Goal: Task Accomplishment & Management: Manage account settings

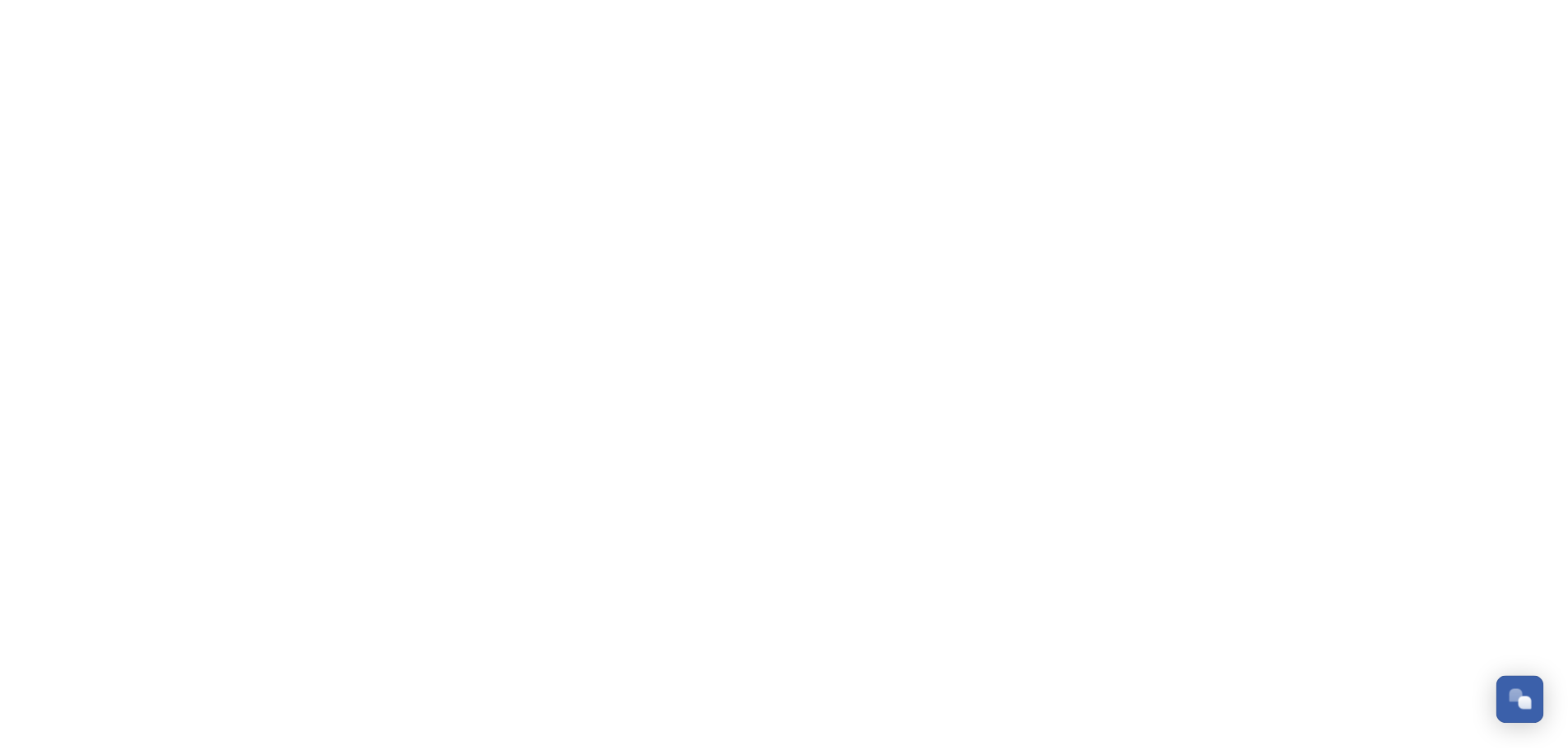
scroll to position [394, 0]
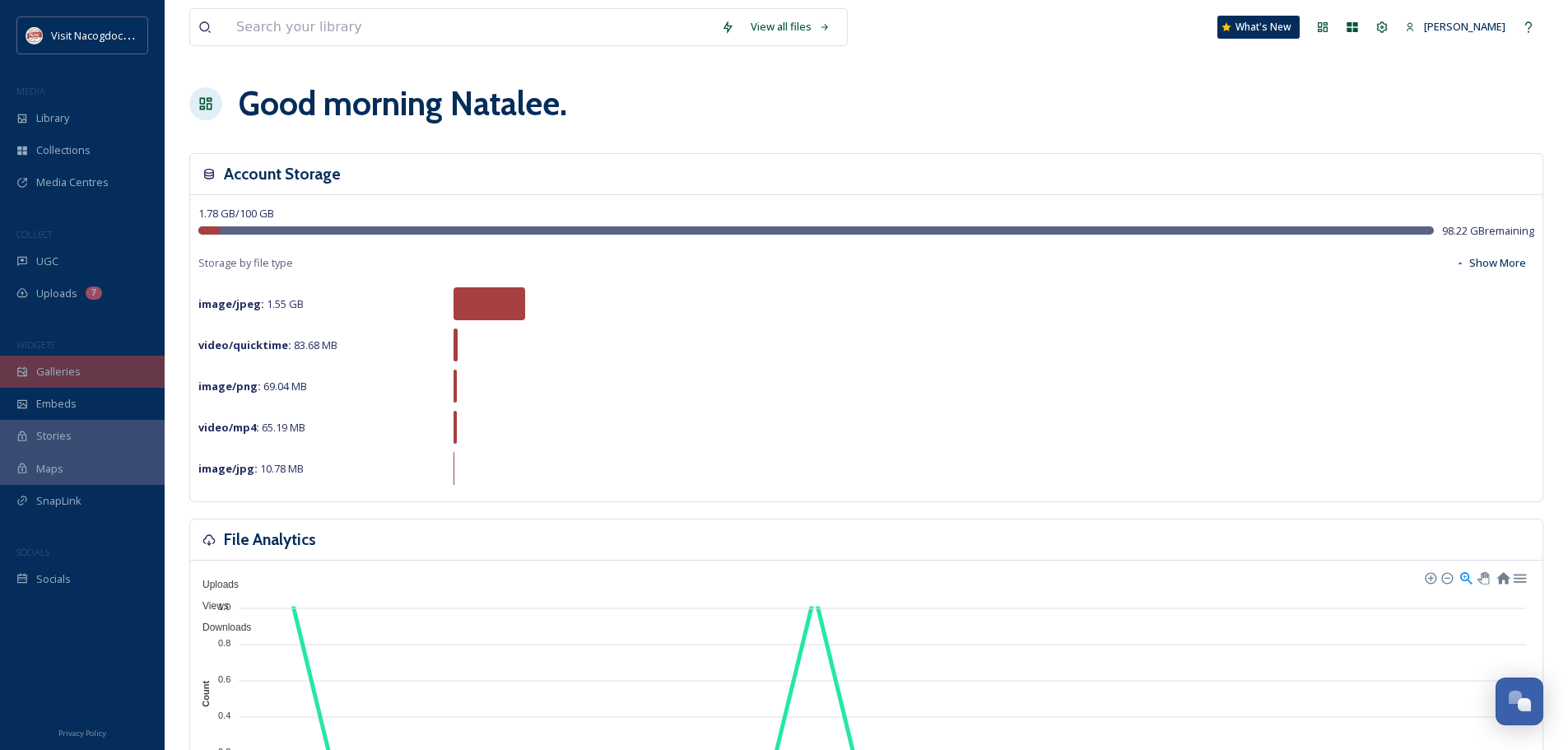
click at [108, 361] on div "Galleries" at bounding box center [82, 372] width 164 height 32
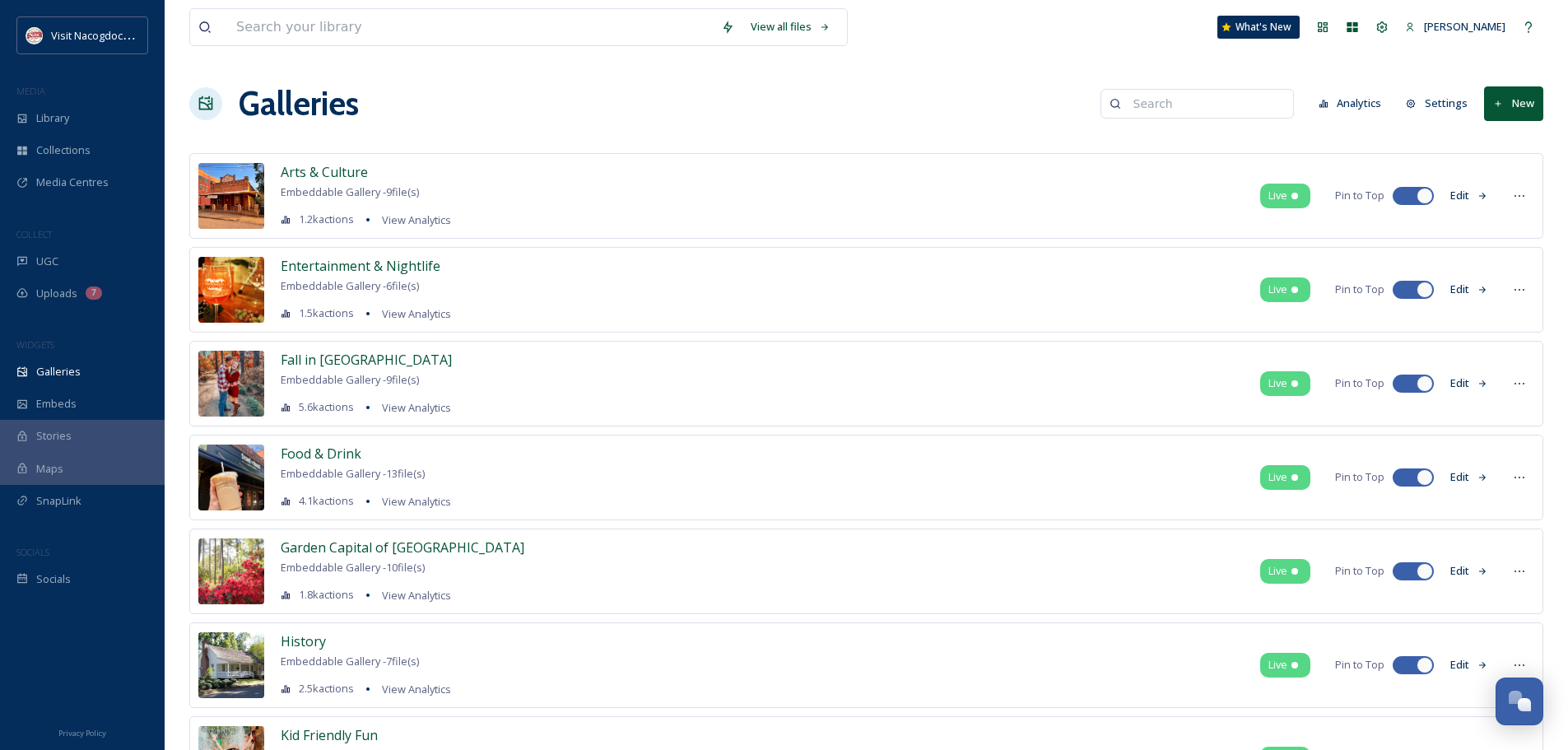
click at [1485, 386] on icon at bounding box center [1482, 384] width 11 height 11
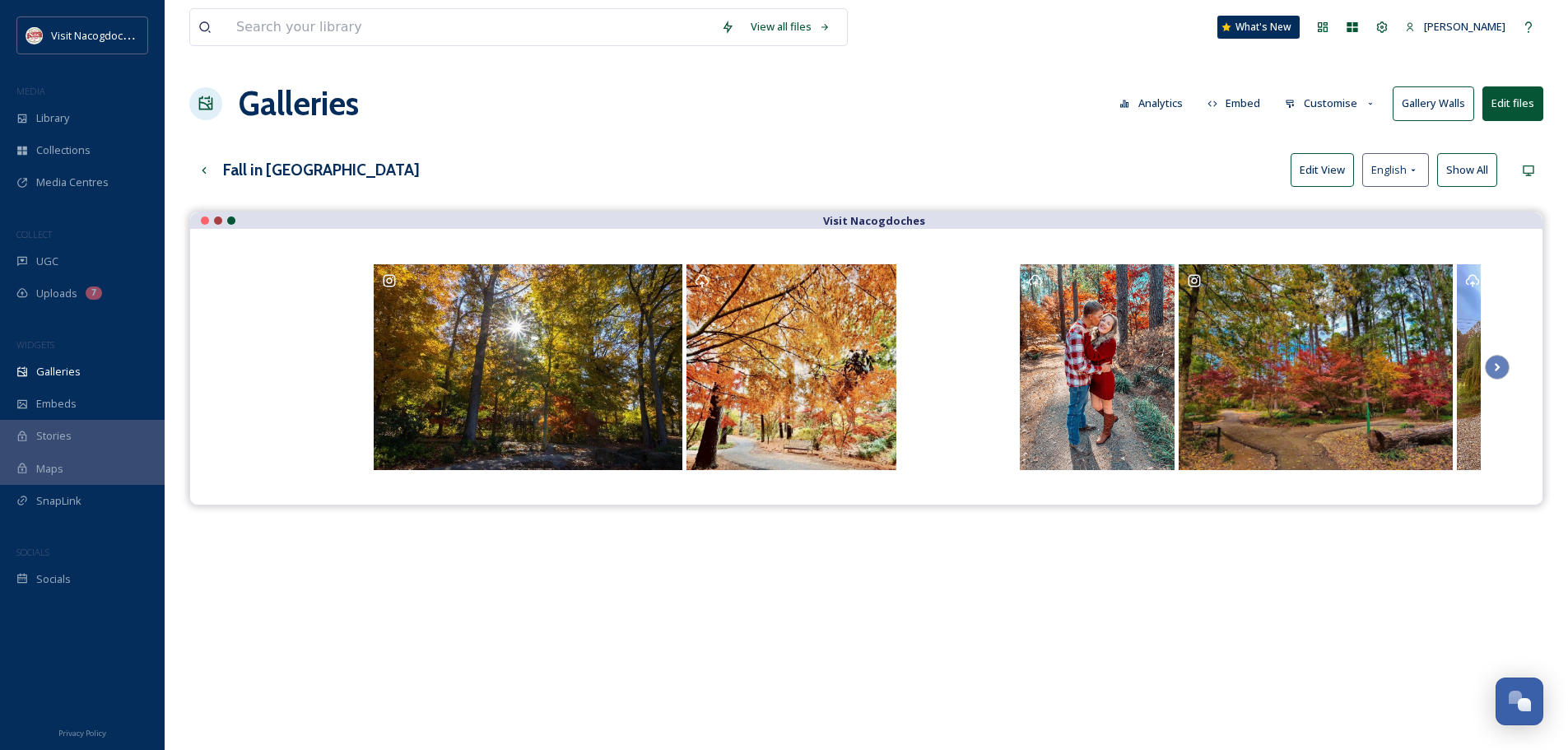
click at [1307, 105] on button "Customise" at bounding box center [1331, 104] width 108 height 32
click at [1107, 172] on div "Fall in Nacogdoches Edit View English Show All" at bounding box center [866, 171] width 1354 height 34
click at [1504, 107] on button "Edit files" at bounding box center [1512, 104] width 61 height 34
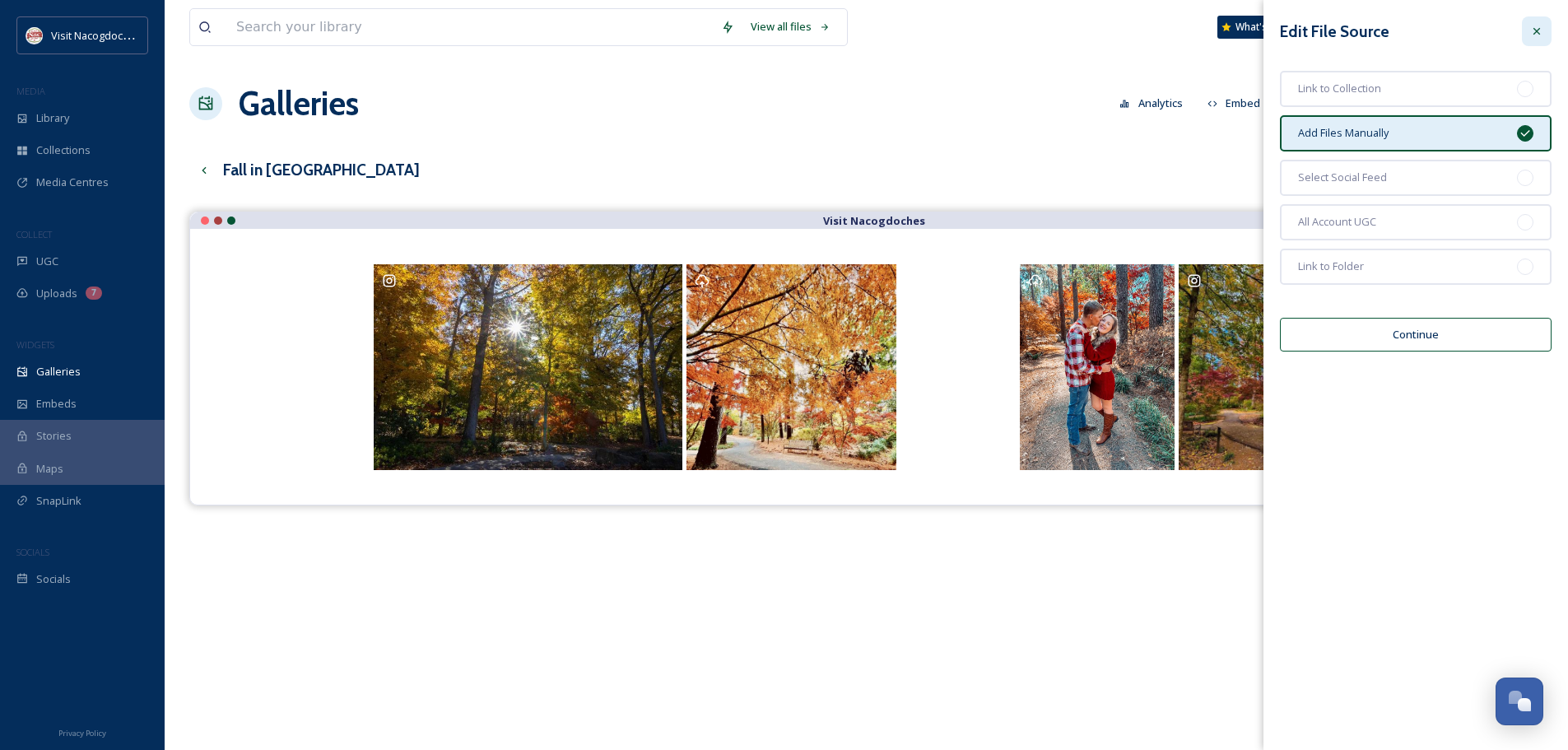
click at [1538, 33] on icon at bounding box center [1536, 31] width 7 height 7
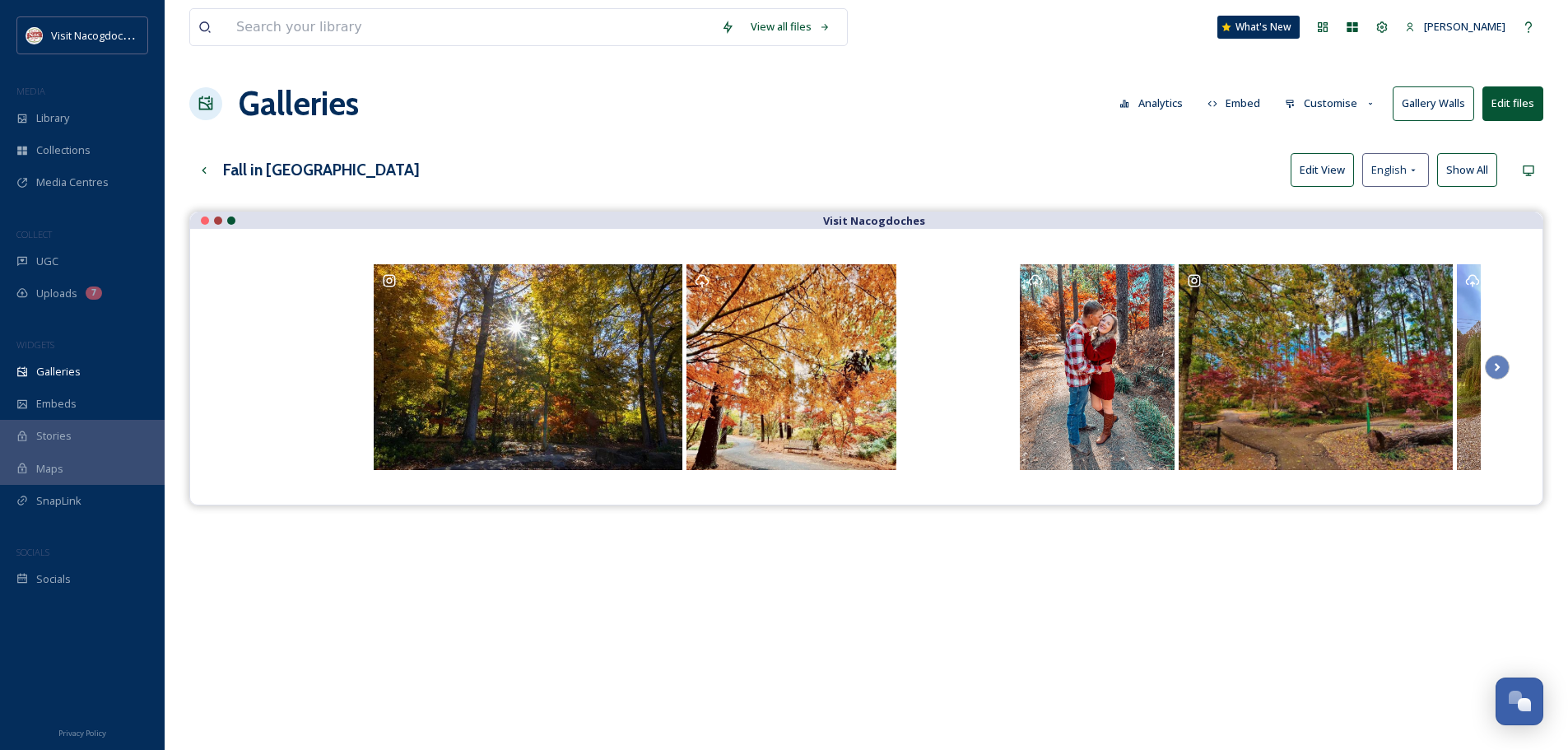
click at [1214, 154] on div "Fall in Nacogdoches Edit View English Show All" at bounding box center [866, 171] width 1354 height 34
click at [1298, 102] on button "Customise" at bounding box center [1331, 104] width 108 height 32
click at [1352, 199] on div "Buttons" at bounding box center [1335, 205] width 115 height 32
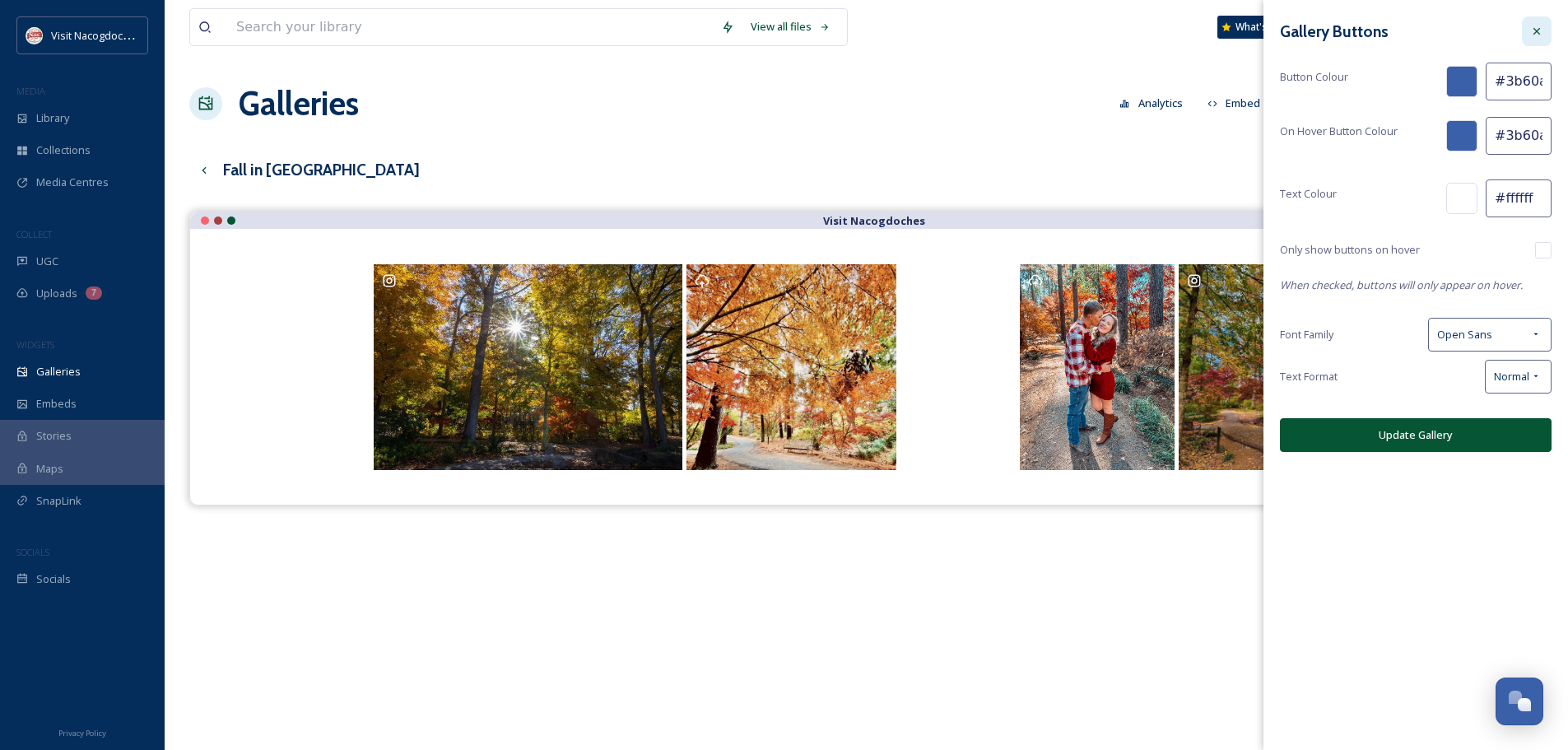
click at [1526, 38] on div at bounding box center [1537, 32] width 30 height 30
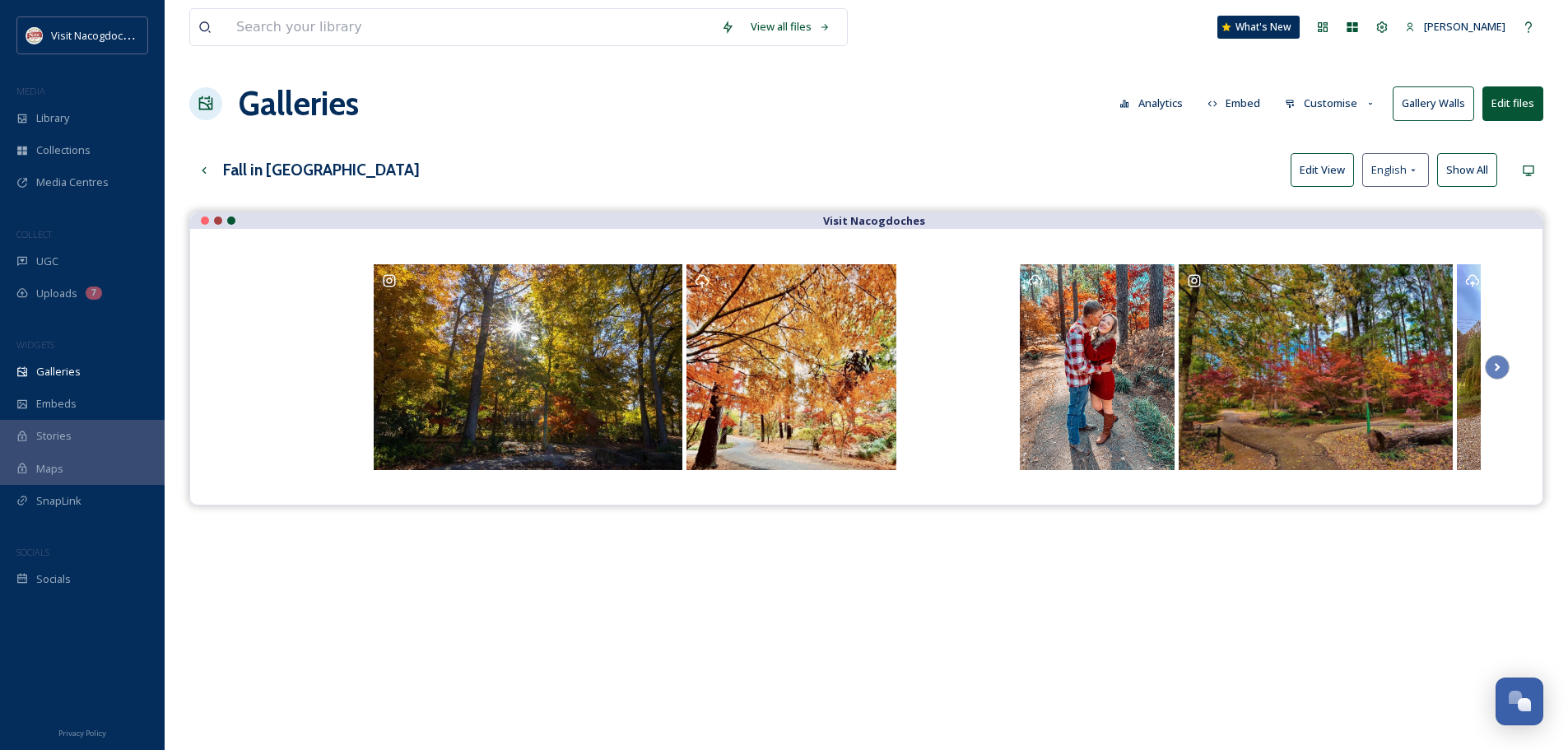
click at [1215, 154] on div "Fall in Nacogdoches Edit View English Show All" at bounding box center [866, 171] width 1354 height 34
click at [1277, 99] on div "Galleries Analytics Embed Customise Gallery Walls Edit files" at bounding box center [866, 104] width 1354 height 50
click at [1290, 99] on icon at bounding box center [1290, 104] width 11 height 11
click at [904, 157] on div "Fall in Nacogdoches Edit View English Show All" at bounding box center [866, 171] width 1354 height 34
click at [1466, 108] on button "Gallery Walls" at bounding box center [1433, 104] width 82 height 34
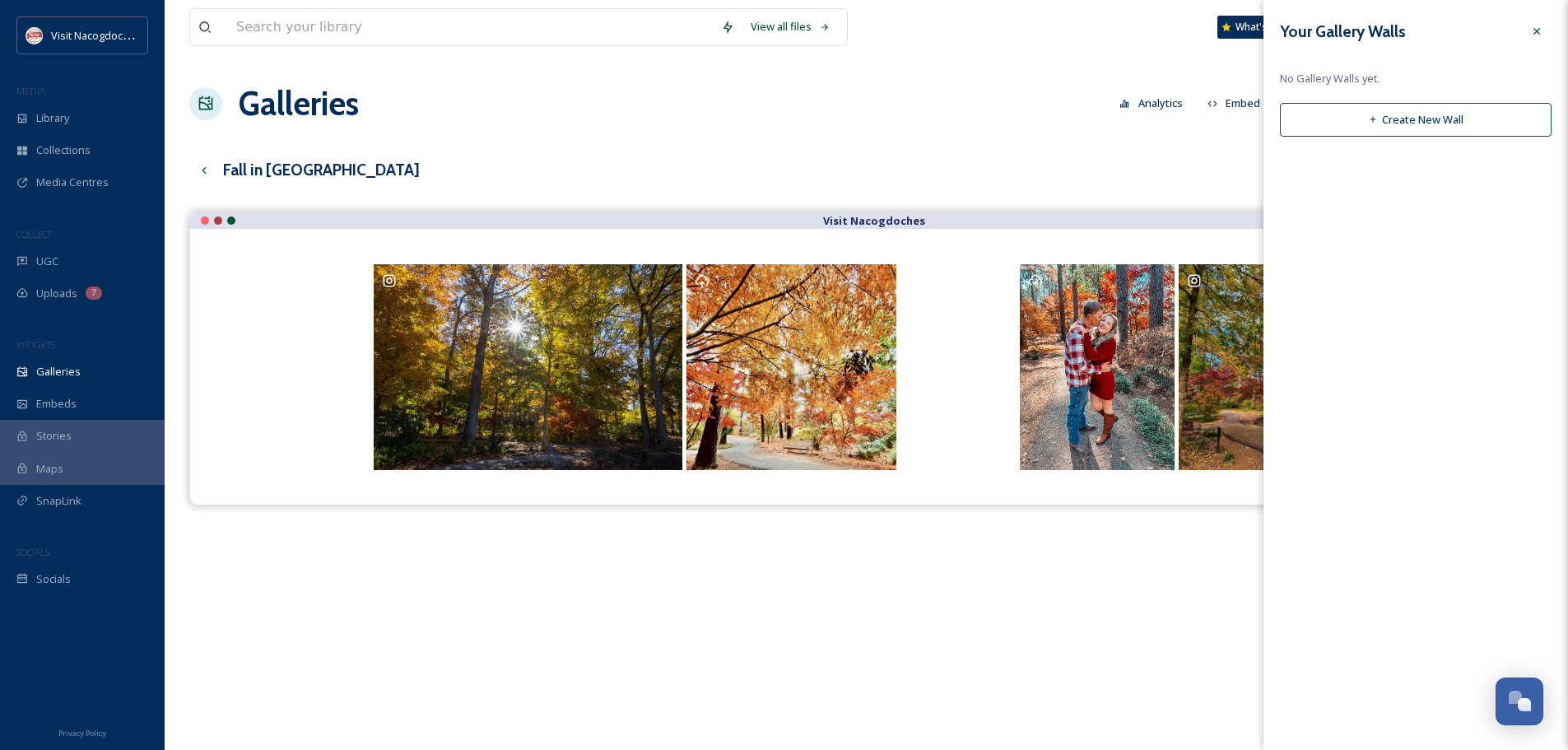
click at [1436, 118] on button "Create New Wall" at bounding box center [1415, 120] width 271 height 34
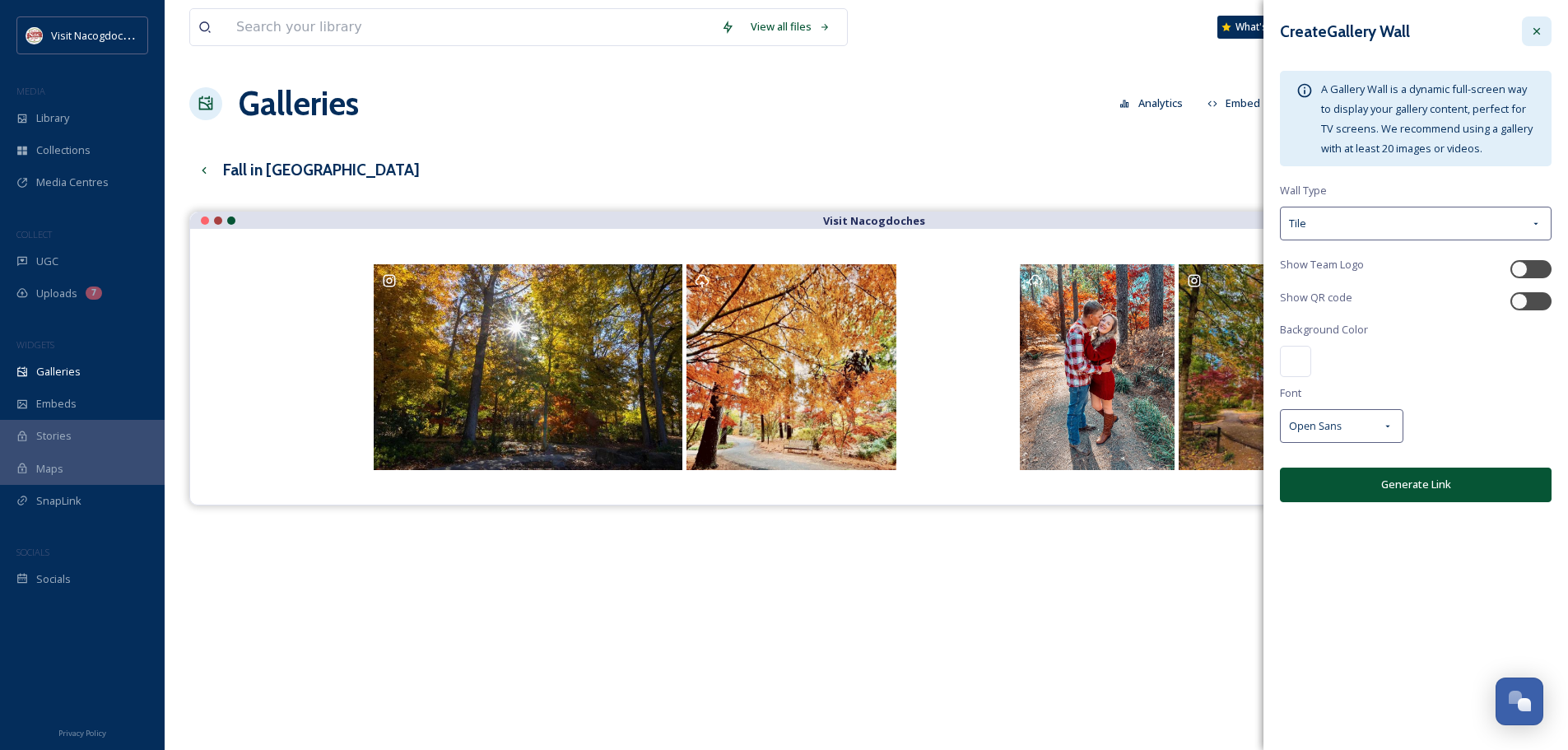
click at [1524, 33] on div at bounding box center [1537, 32] width 30 height 30
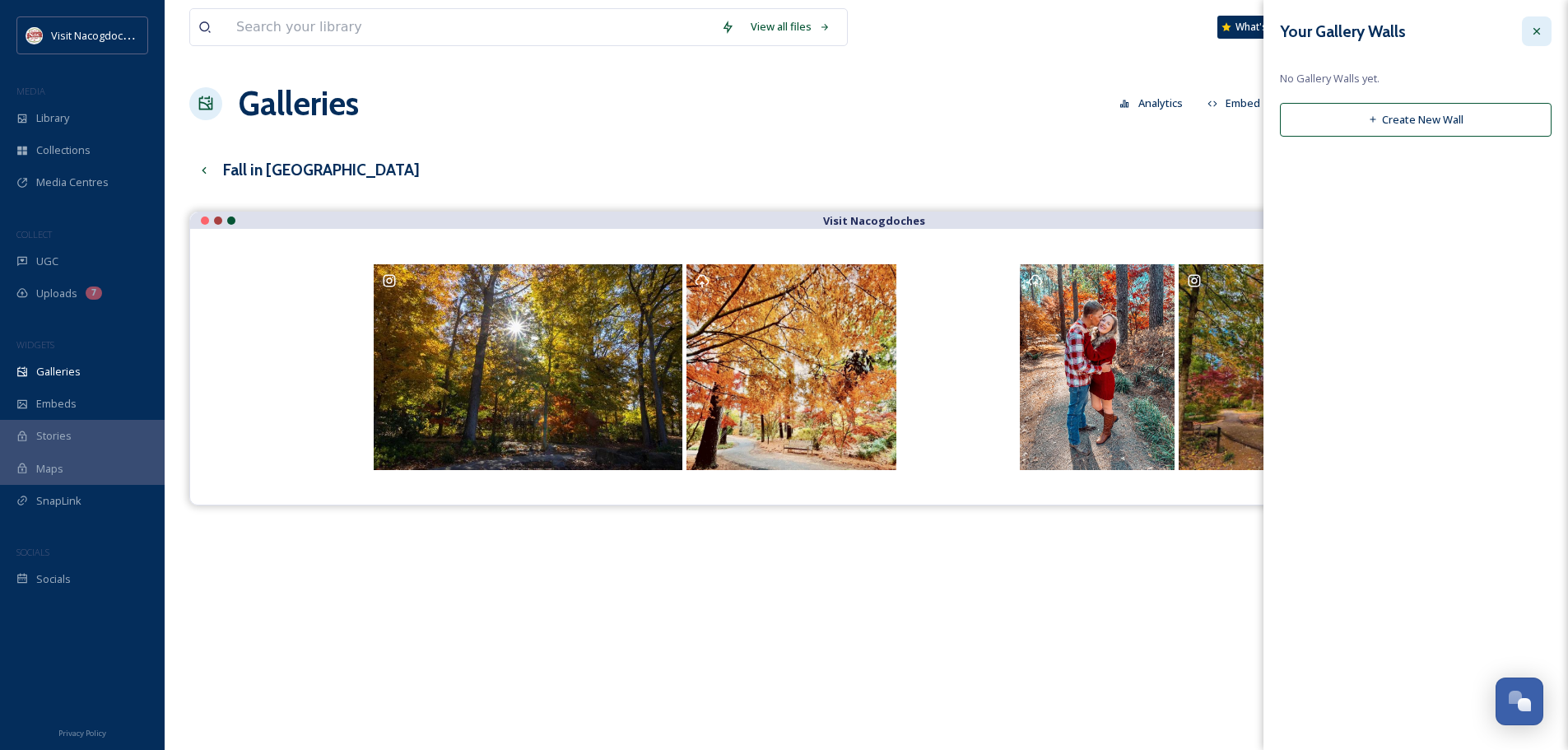
click at [1532, 36] on icon at bounding box center [1536, 31] width 13 height 13
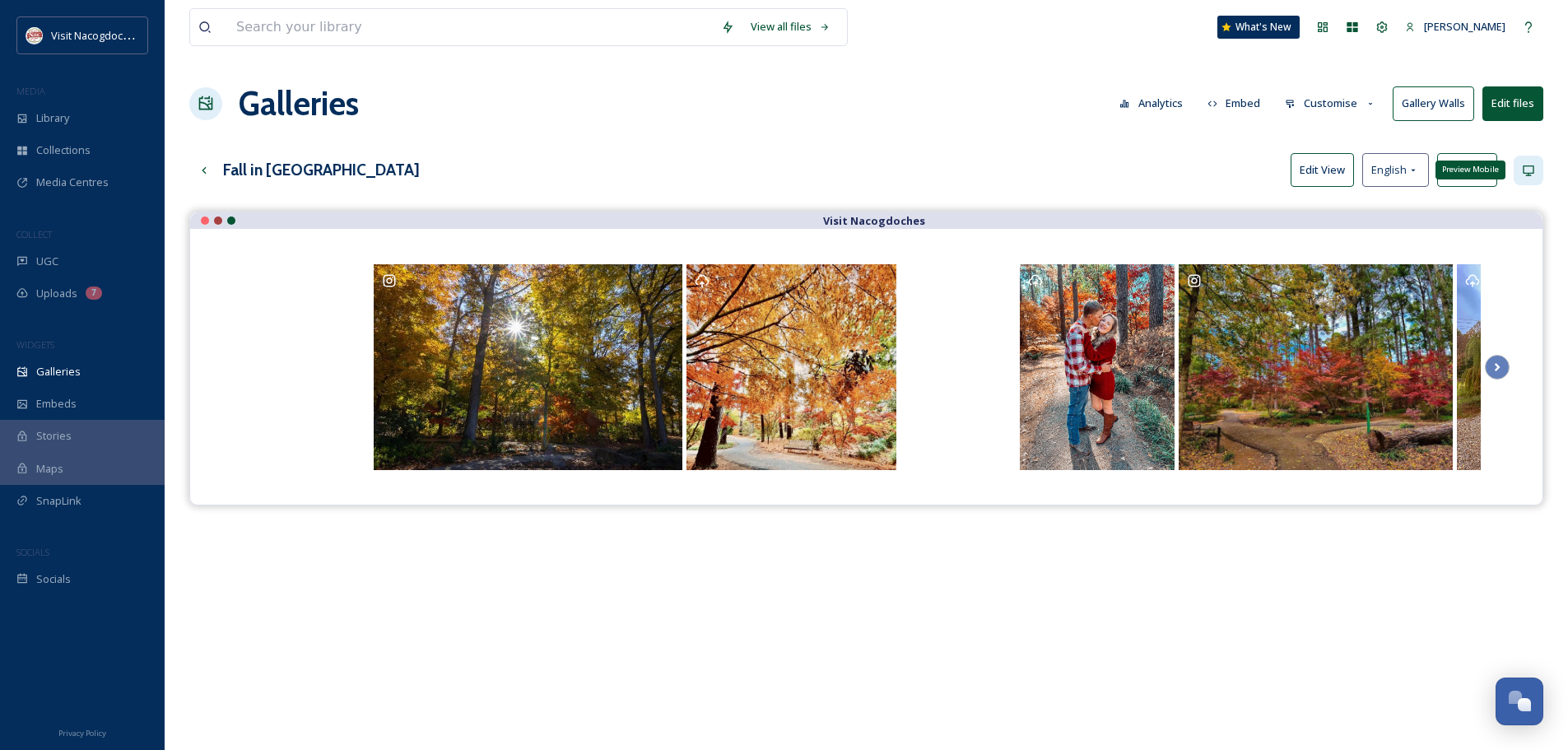
click at [1536, 169] on div "Preview Mobile" at bounding box center [1529, 171] width 30 height 30
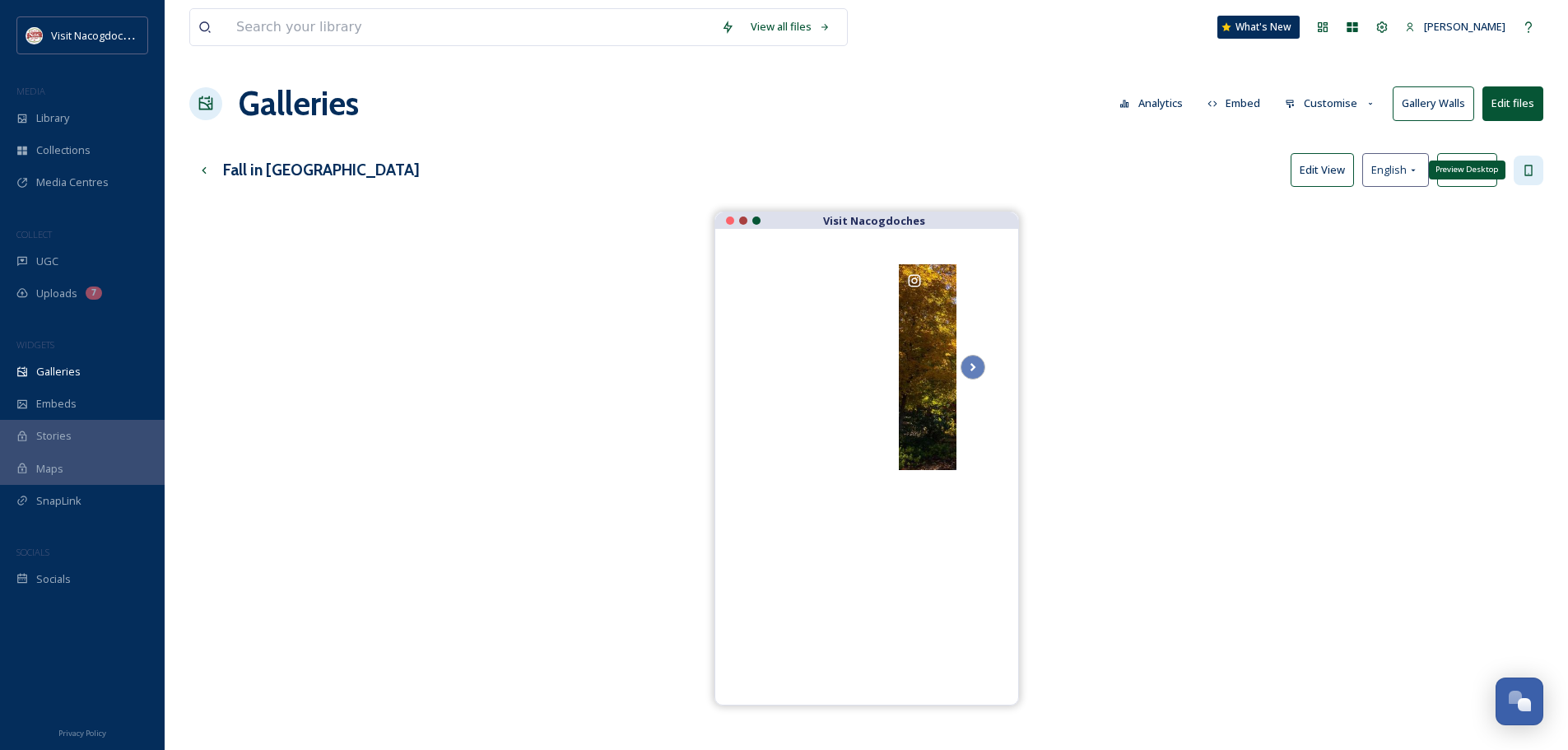
click at [1536, 169] on div "Preview Desktop" at bounding box center [1529, 171] width 30 height 30
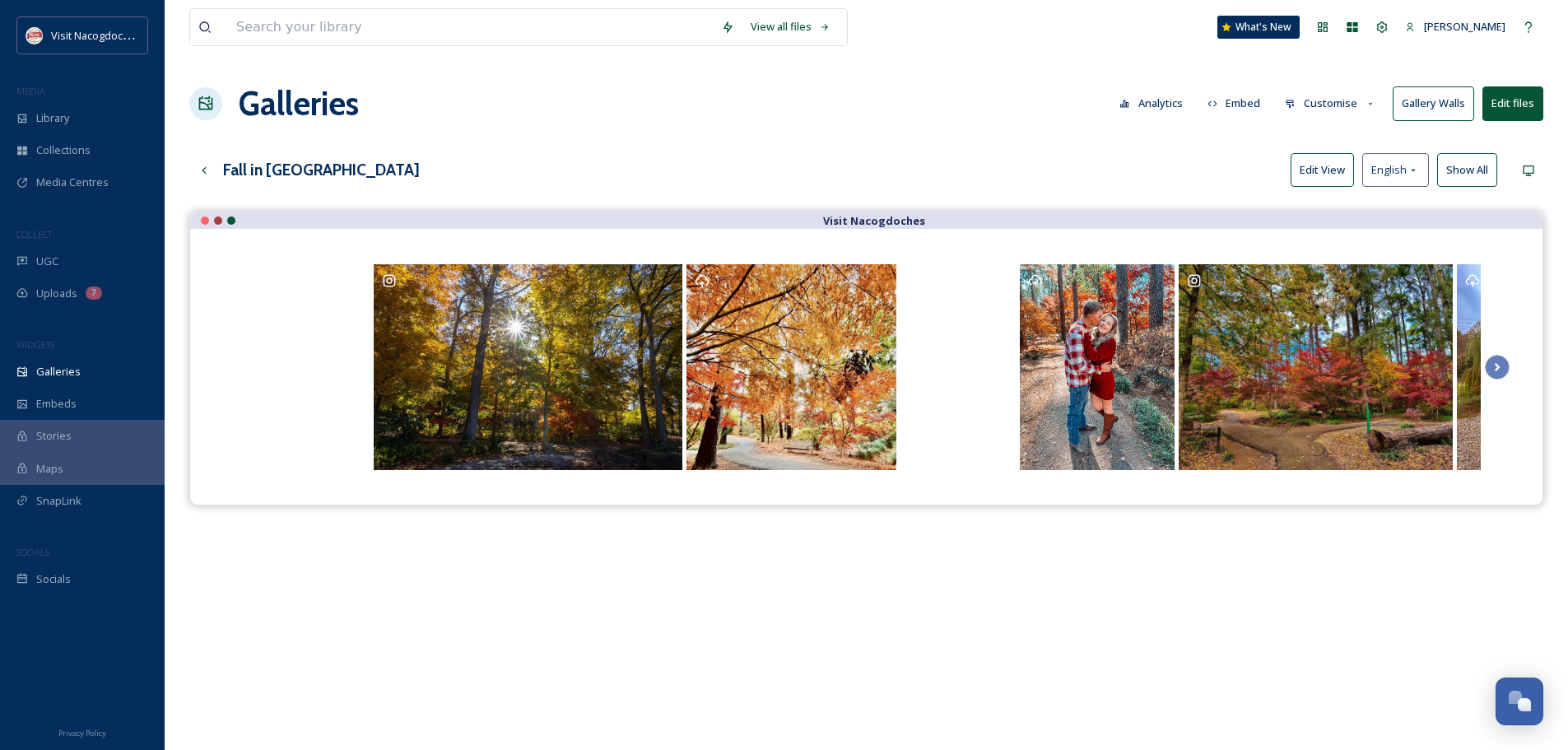
click at [1363, 107] on button "Customise" at bounding box center [1331, 104] width 108 height 32
click at [1502, 121] on button "Edit files" at bounding box center [1512, 104] width 61 height 34
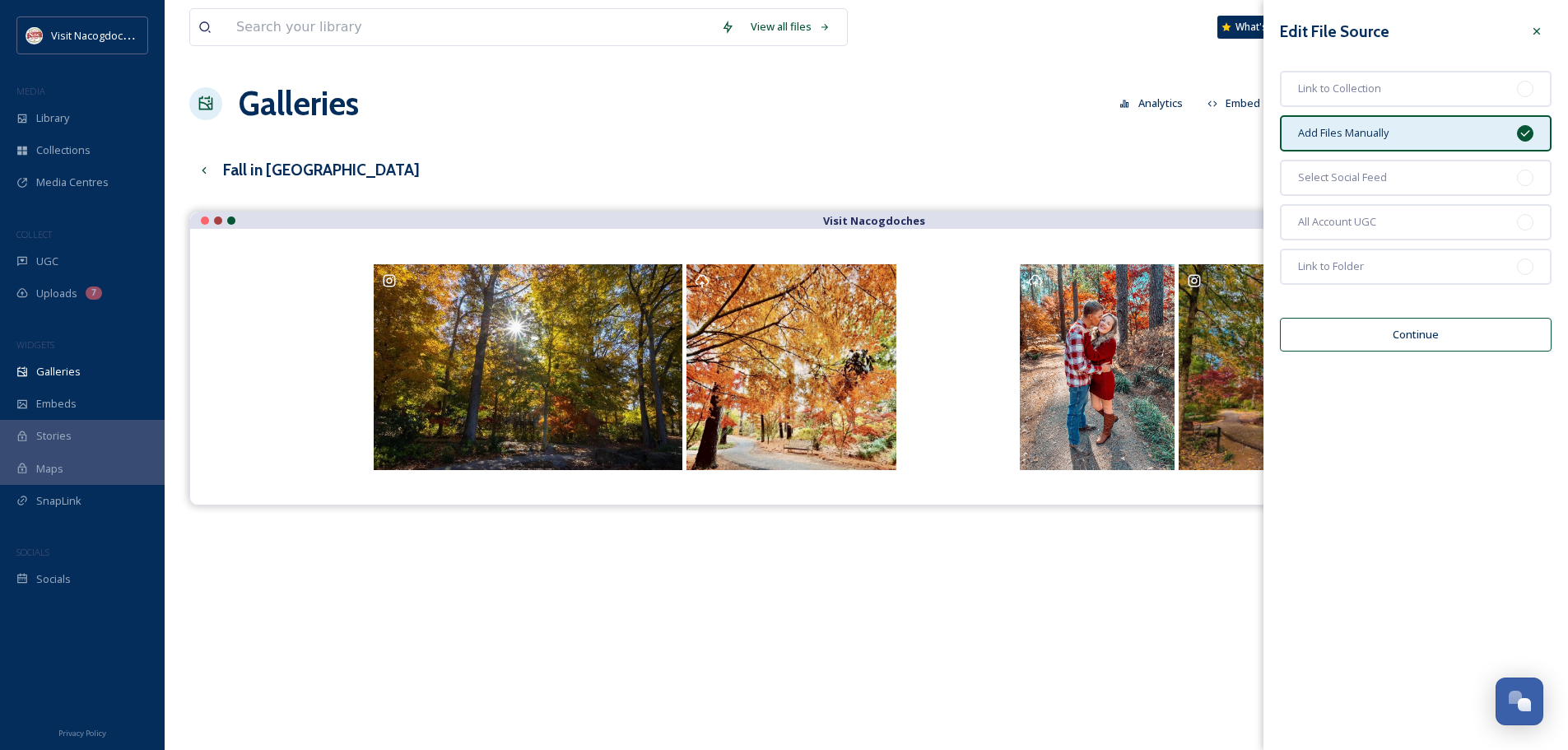
click at [1416, 338] on button "Continue" at bounding box center [1415, 335] width 271 height 34
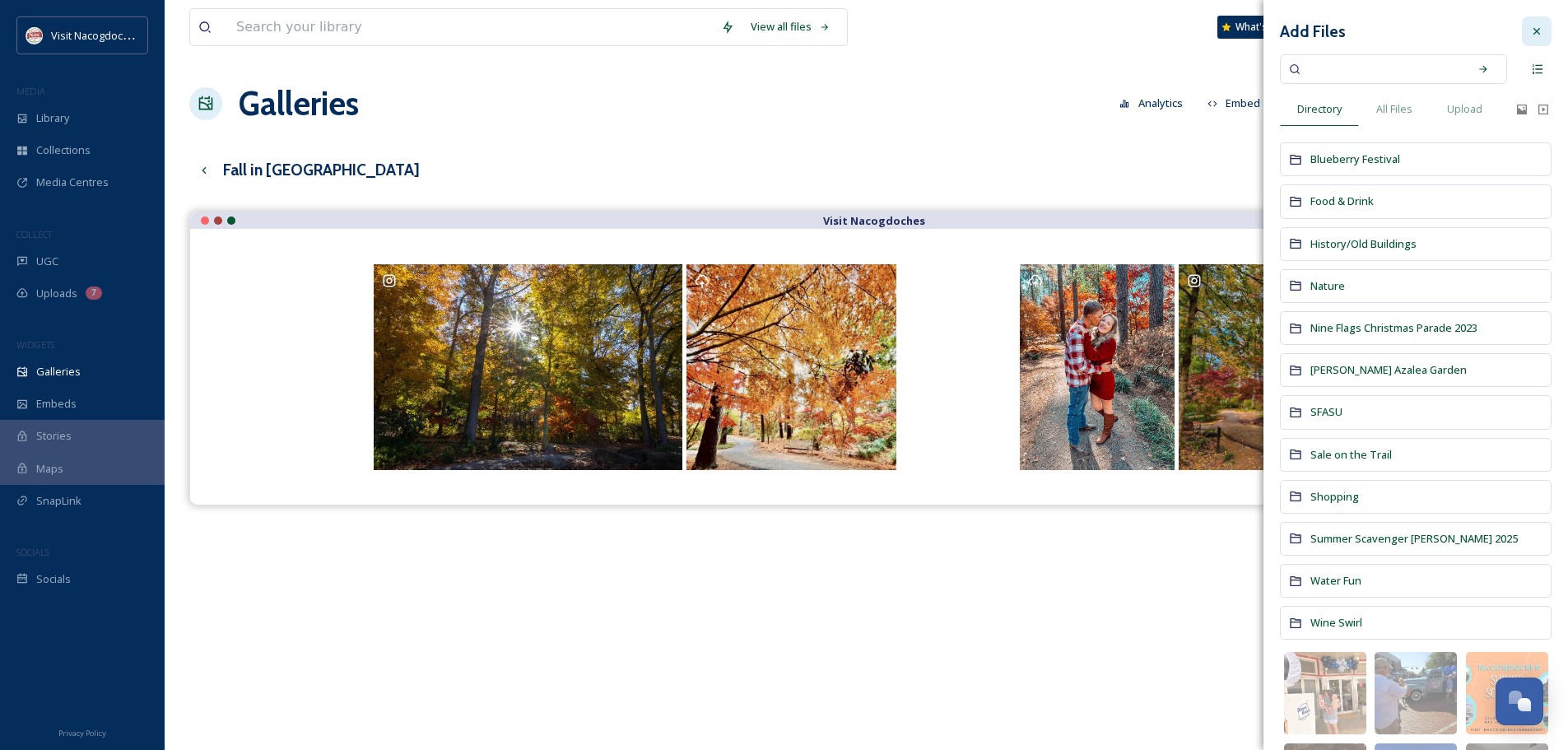
click at [1530, 36] on icon at bounding box center [1536, 31] width 13 height 13
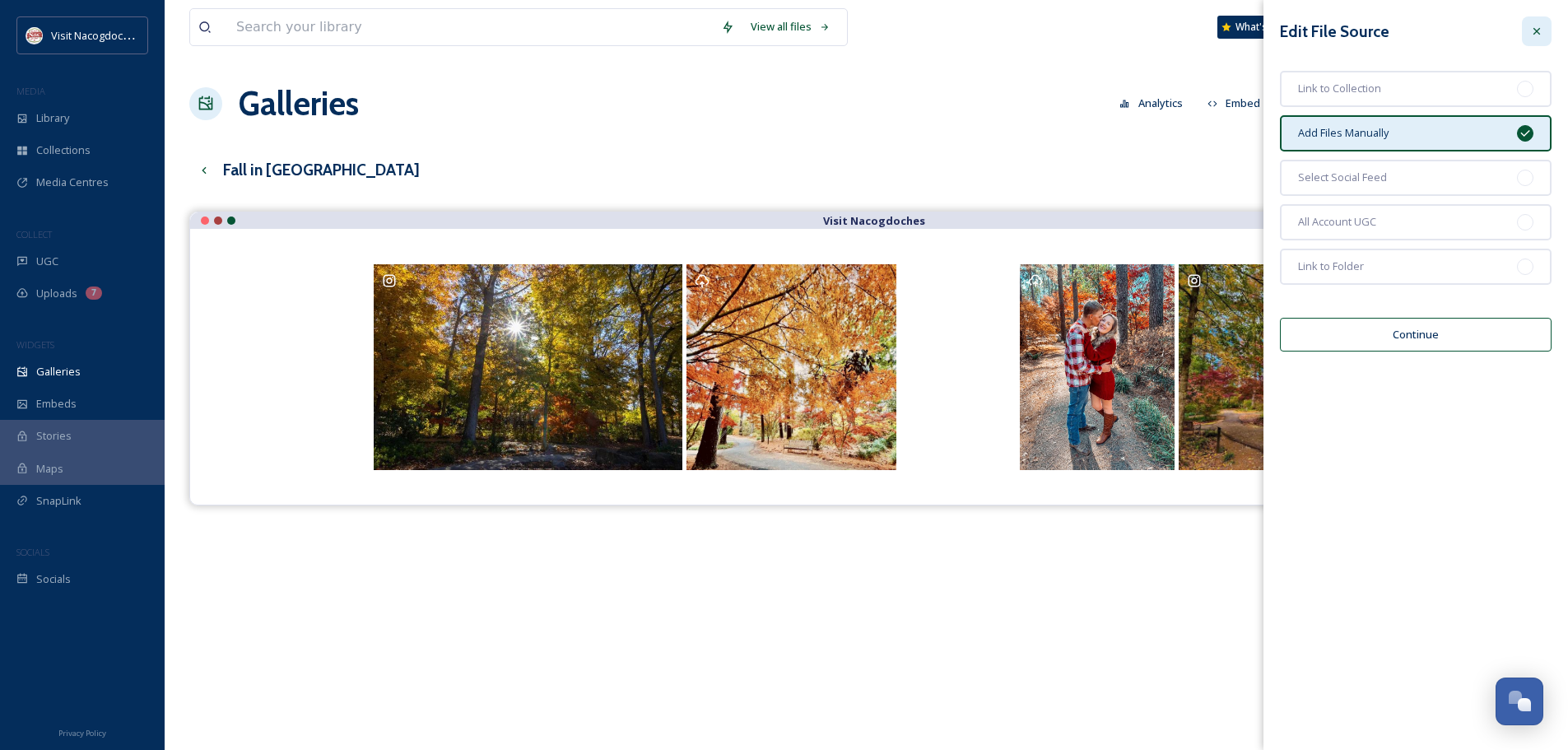
click at [1534, 32] on icon at bounding box center [1536, 31] width 13 height 13
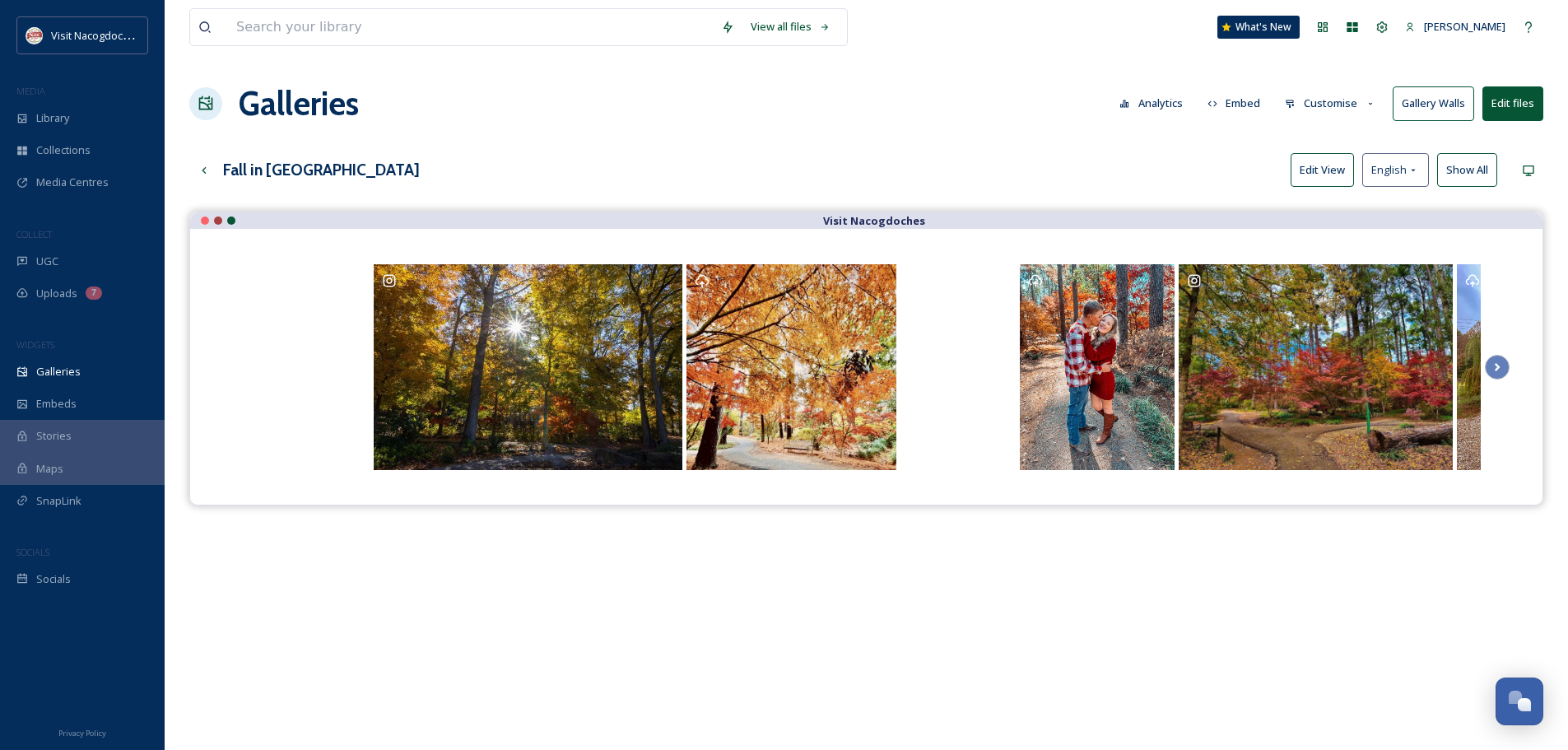
click at [1328, 167] on button "Edit View" at bounding box center [1323, 171] width 64 height 34
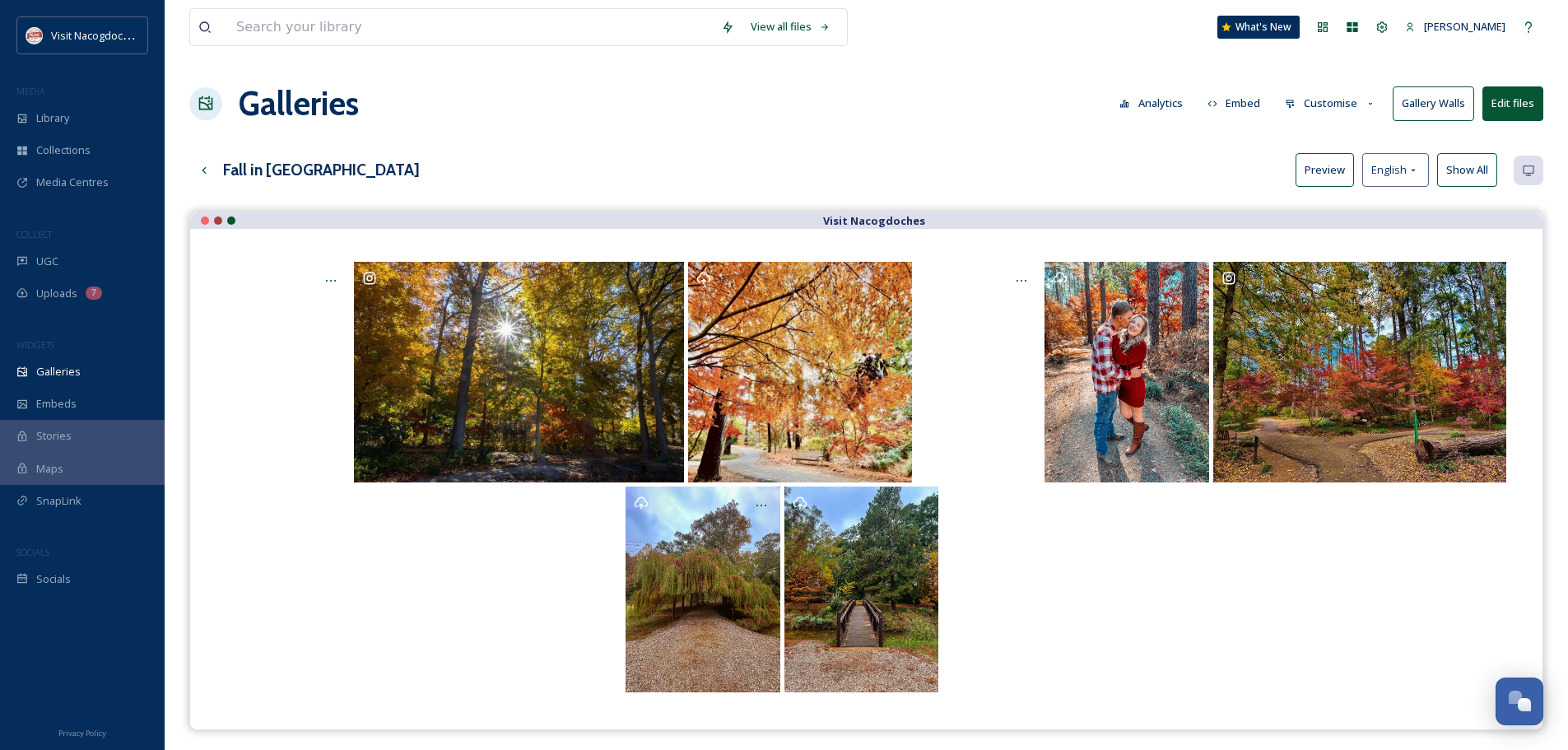
click at [1328, 167] on button "Preview" at bounding box center [1325, 171] width 59 height 34
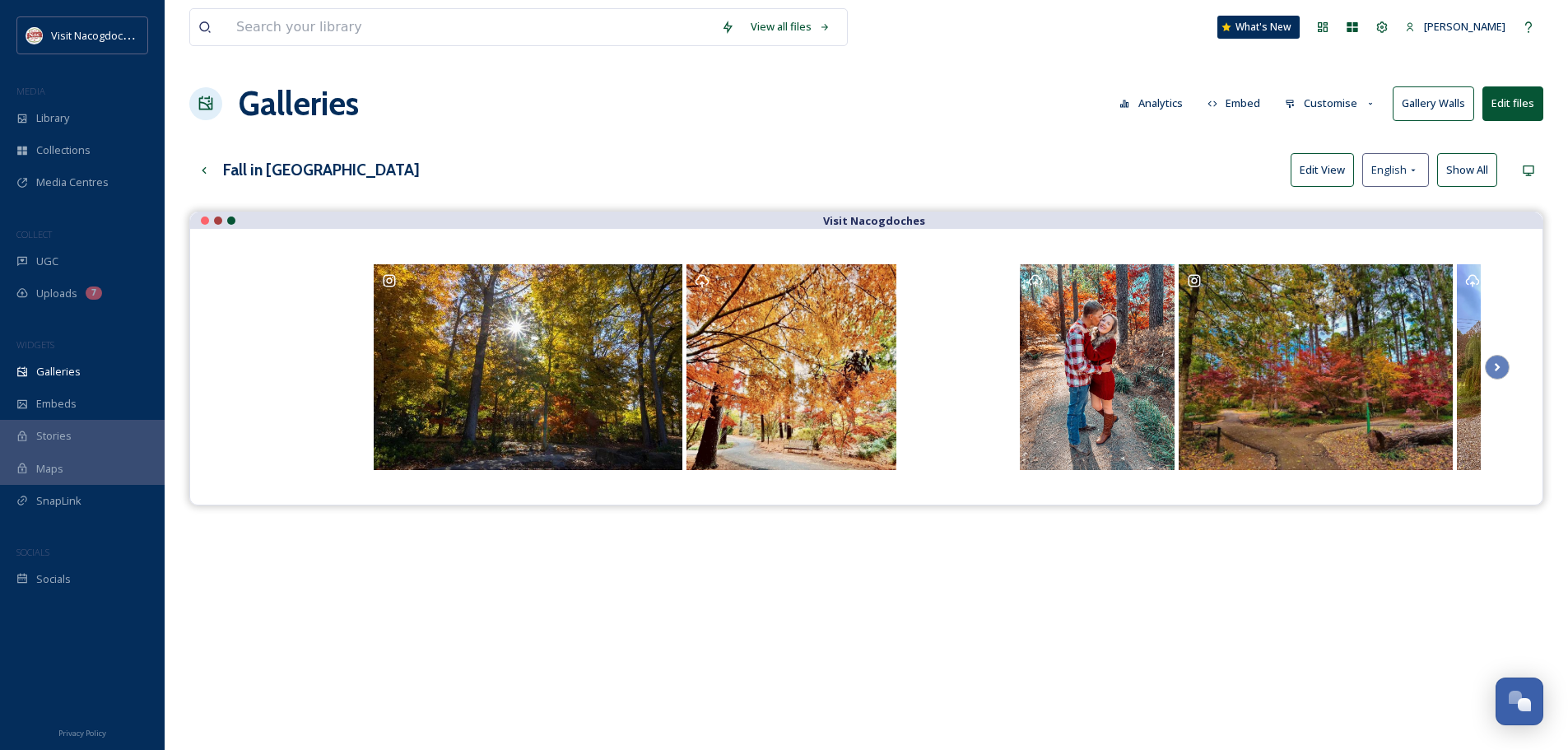
click at [1298, 97] on button "Customise" at bounding box center [1331, 104] width 108 height 32
click at [1324, 132] on div "Layout" at bounding box center [1335, 142] width 115 height 32
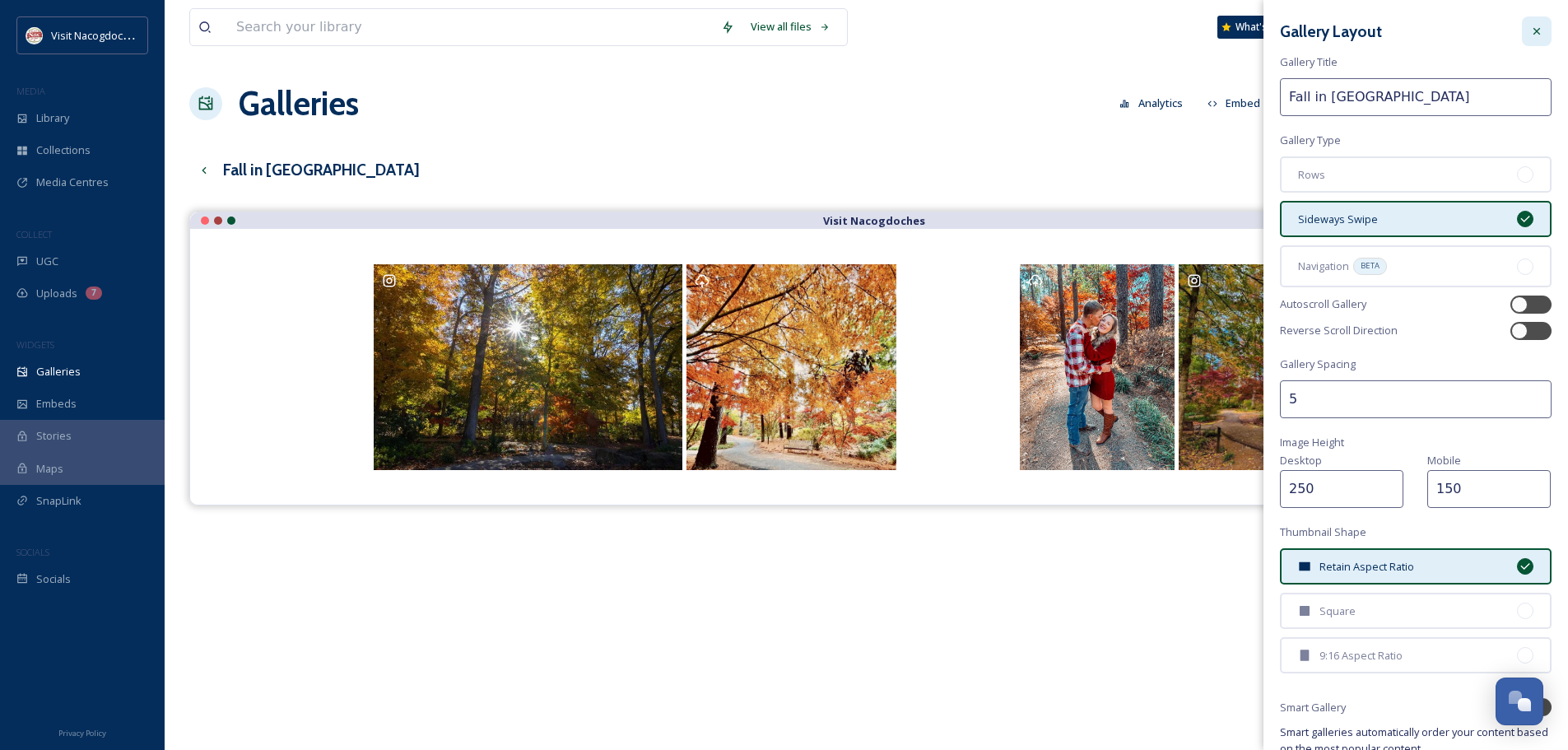
click at [1531, 31] on div at bounding box center [1537, 32] width 30 height 30
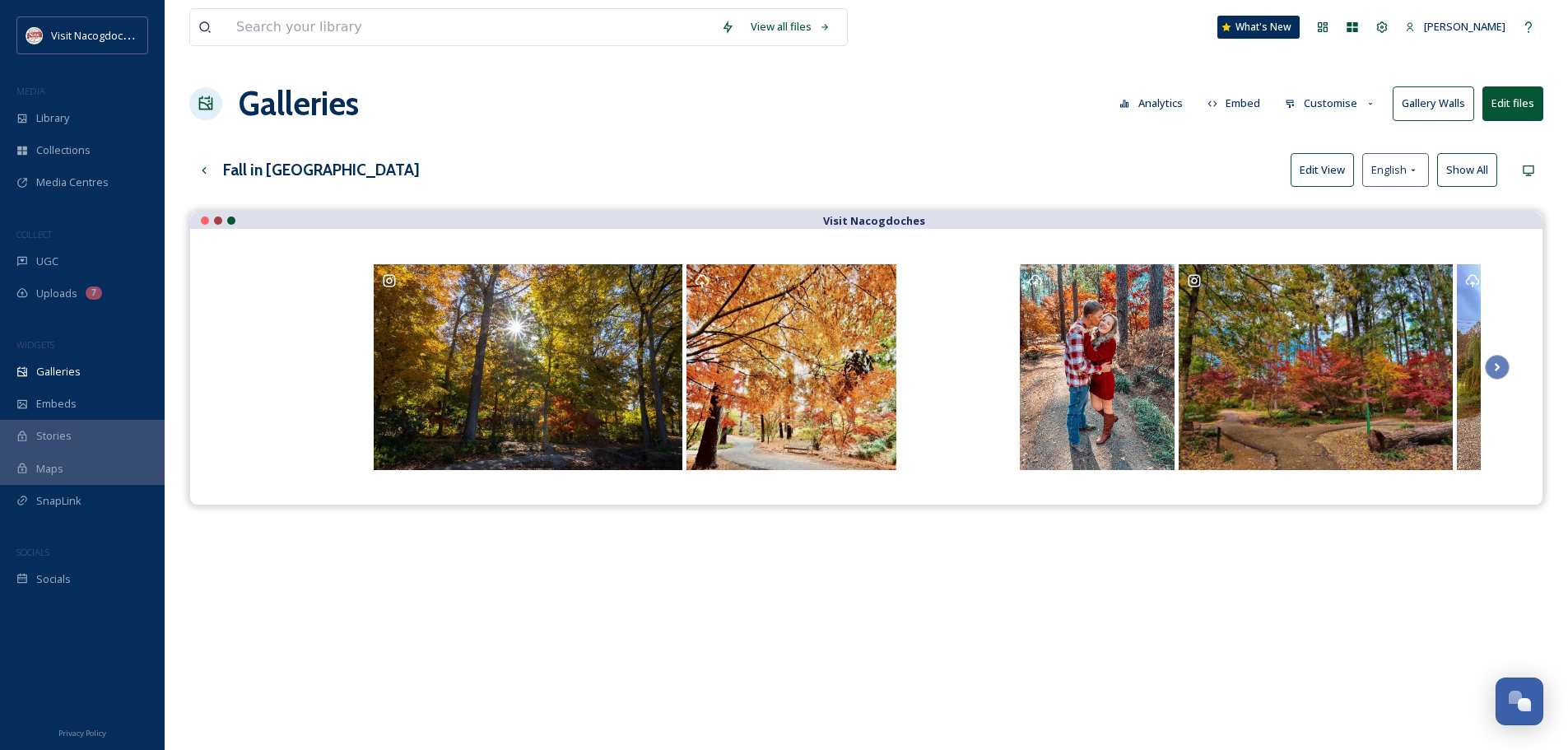
click at [1555, 103] on div "View all files What's New [PERSON_NAME] Galleries Analytics Embed Customise Gal…" at bounding box center [866, 493] width 1404 height 986
click at [1544, 100] on div "View all files What's New [PERSON_NAME] Galleries Analytics Embed Customise Gal…" at bounding box center [866, 493] width 1404 height 986
click at [1533, 95] on button "Edit files" at bounding box center [1512, 104] width 61 height 34
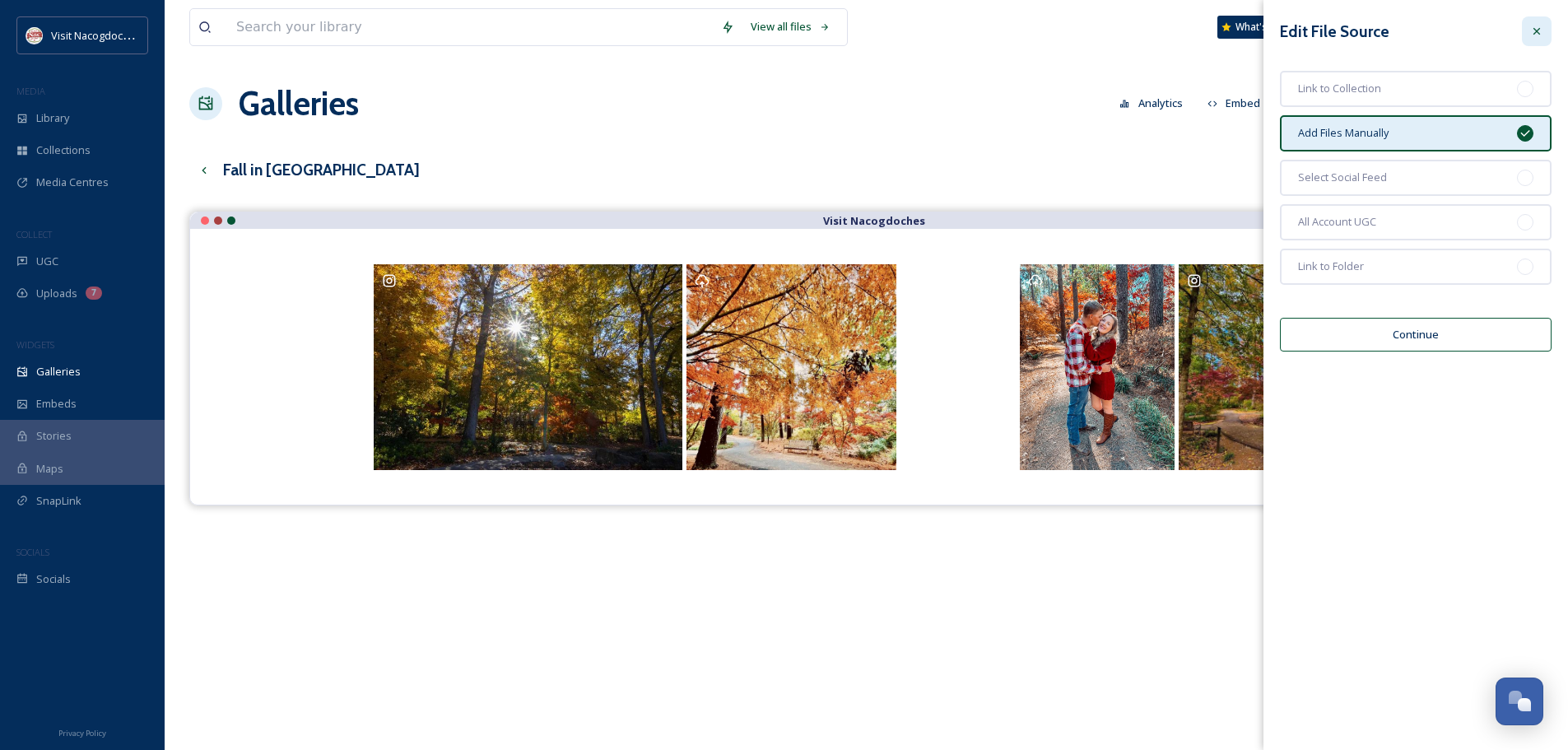
click at [1544, 38] on div at bounding box center [1537, 32] width 30 height 30
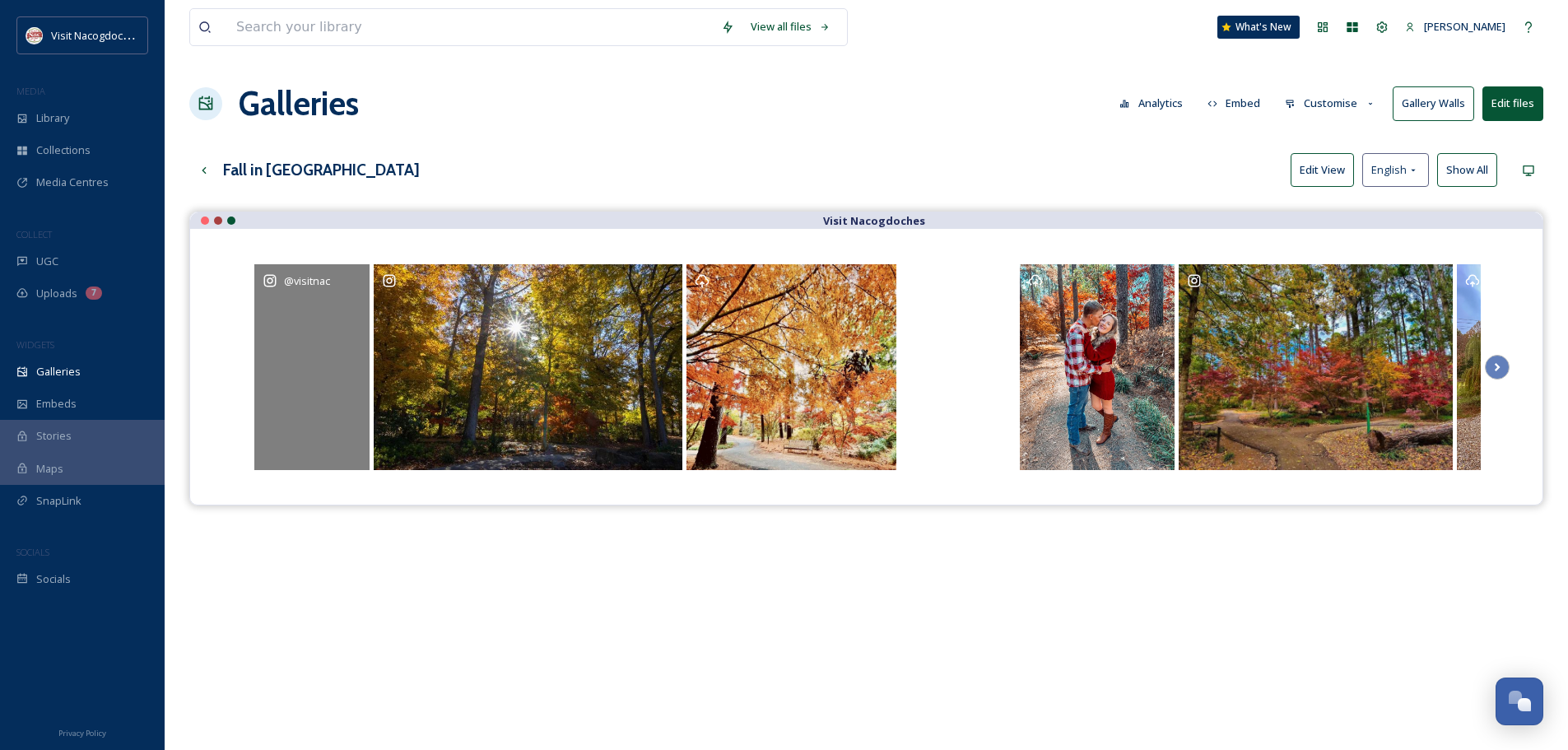
click at [312, 282] on span "@ visitnac" at bounding box center [307, 280] width 46 height 15
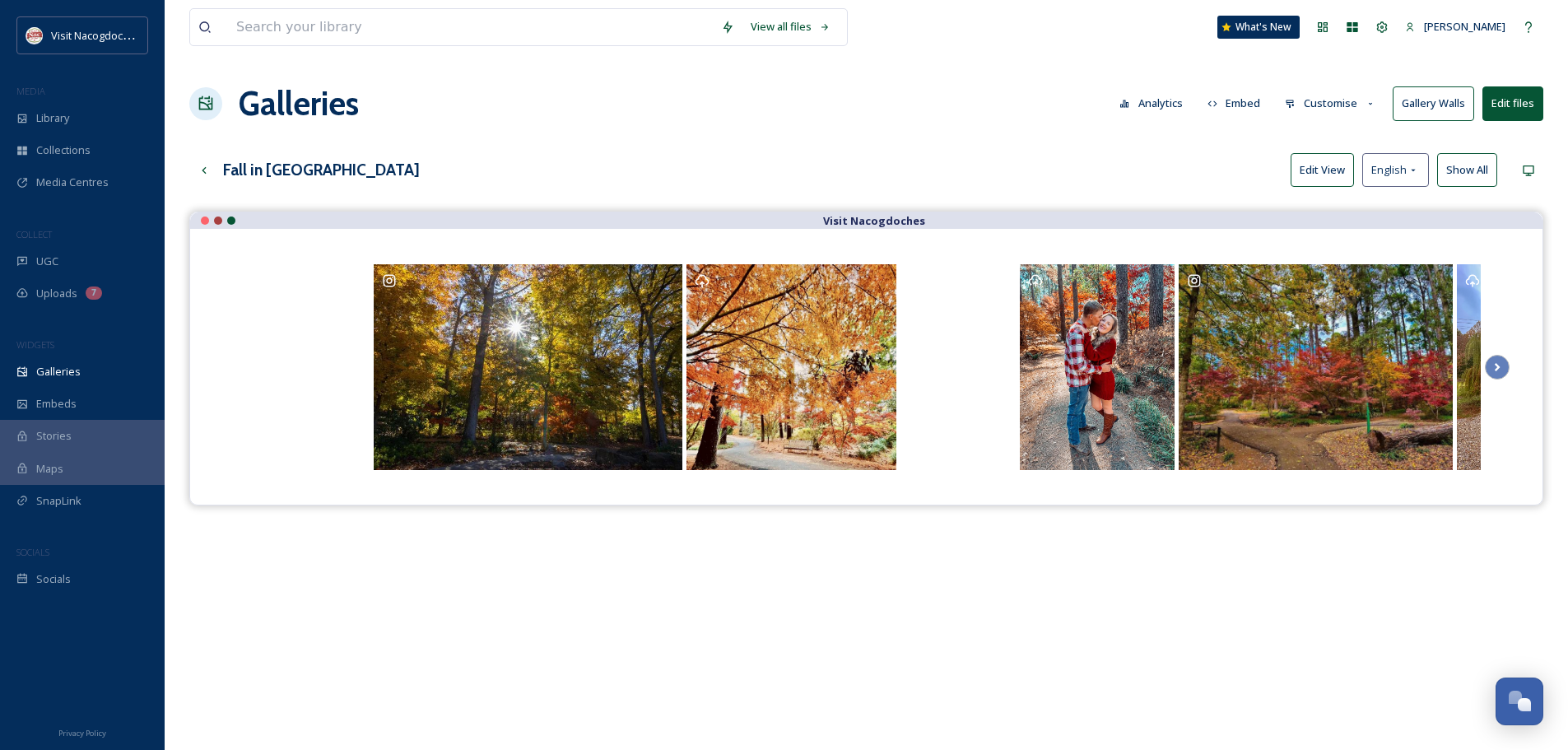
click at [1372, 109] on icon at bounding box center [1371, 104] width 11 height 11
click at [1330, 166] on span "Thumbnails" at bounding box center [1315, 174] width 58 height 16
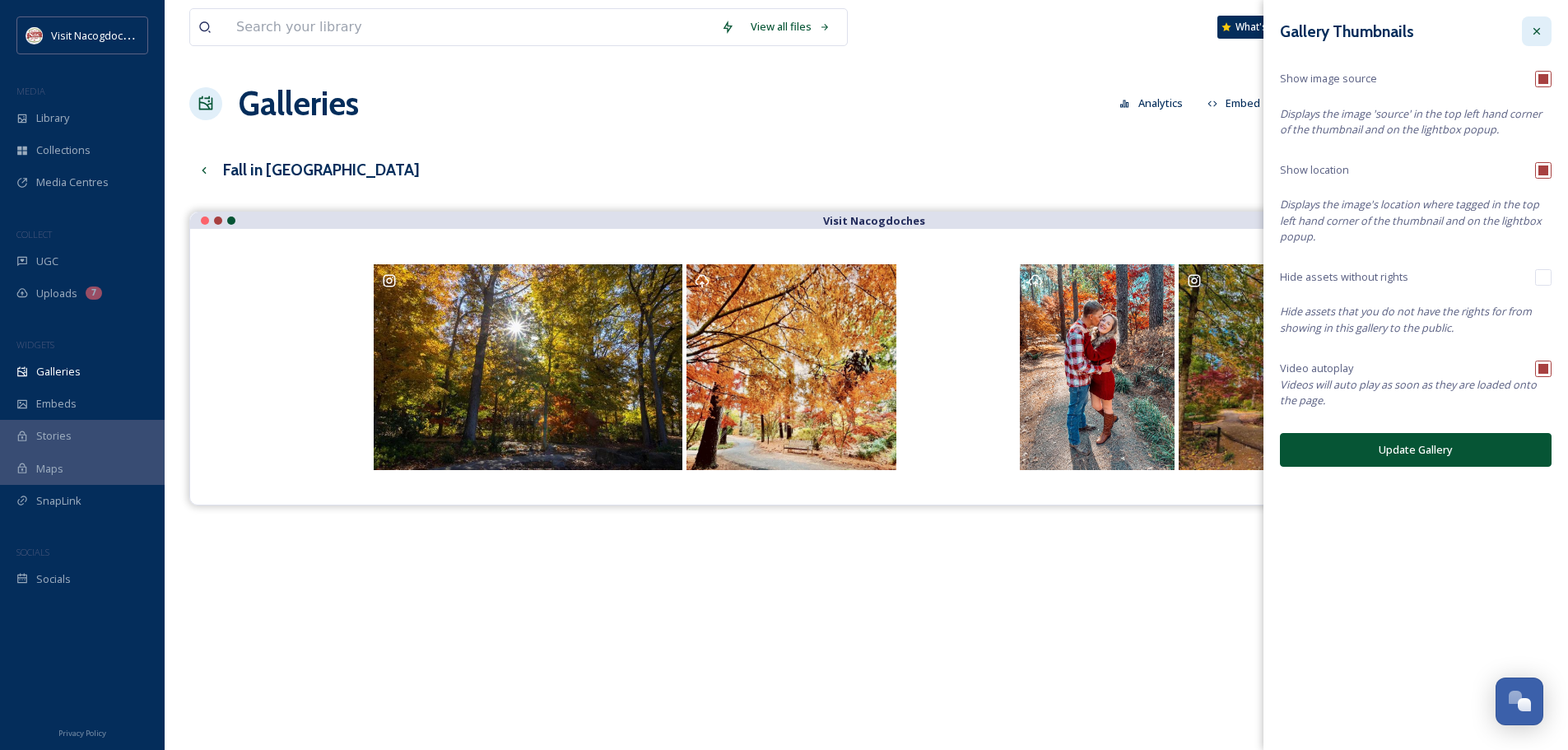
click at [1542, 36] on icon at bounding box center [1536, 31] width 13 height 13
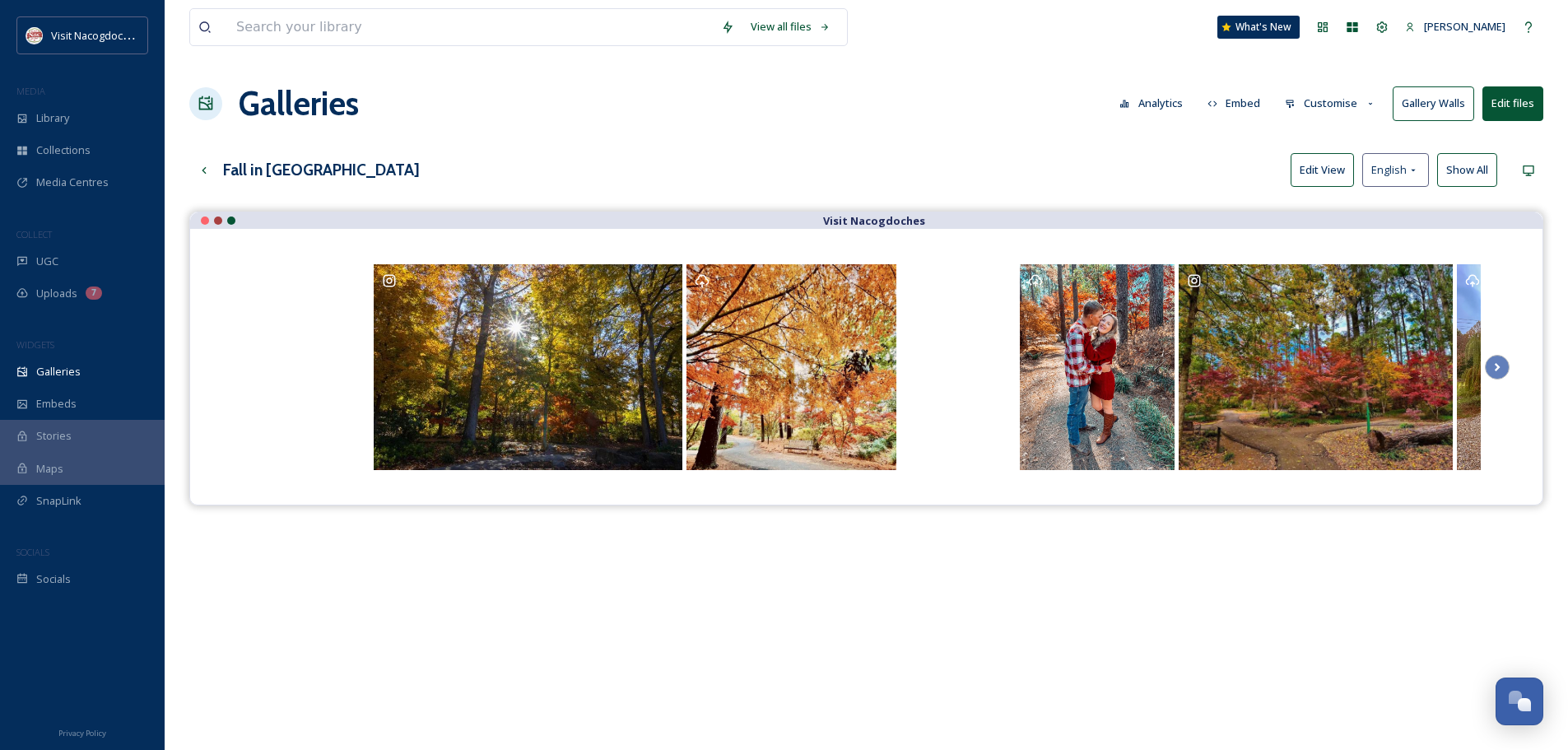
click at [1342, 110] on button "Customise" at bounding box center [1331, 104] width 108 height 32
click at [1319, 237] on span "Lightbox" at bounding box center [1307, 237] width 42 height 16
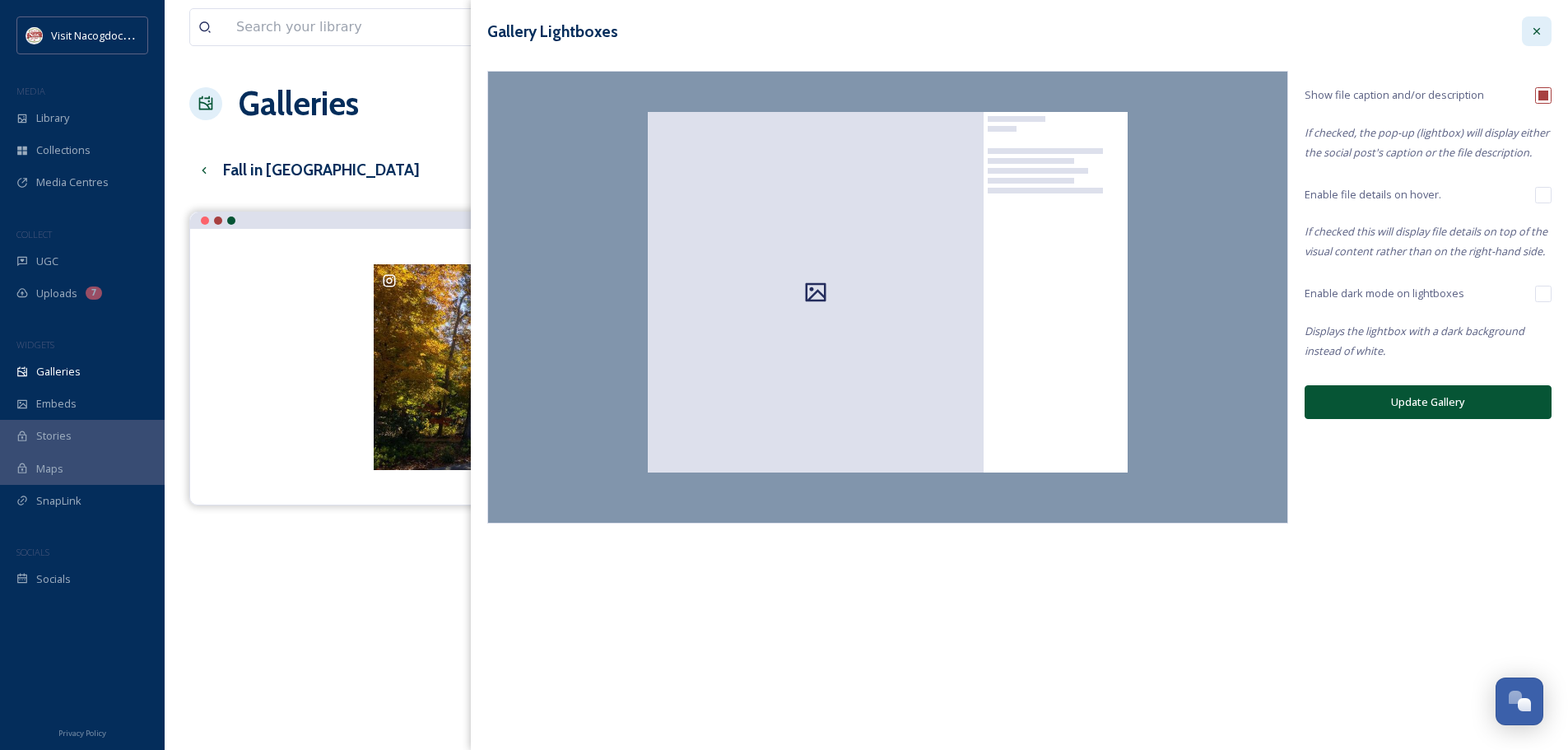
click at [1547, 31] on div at bounding box center [1537, 32] width 30 height 30
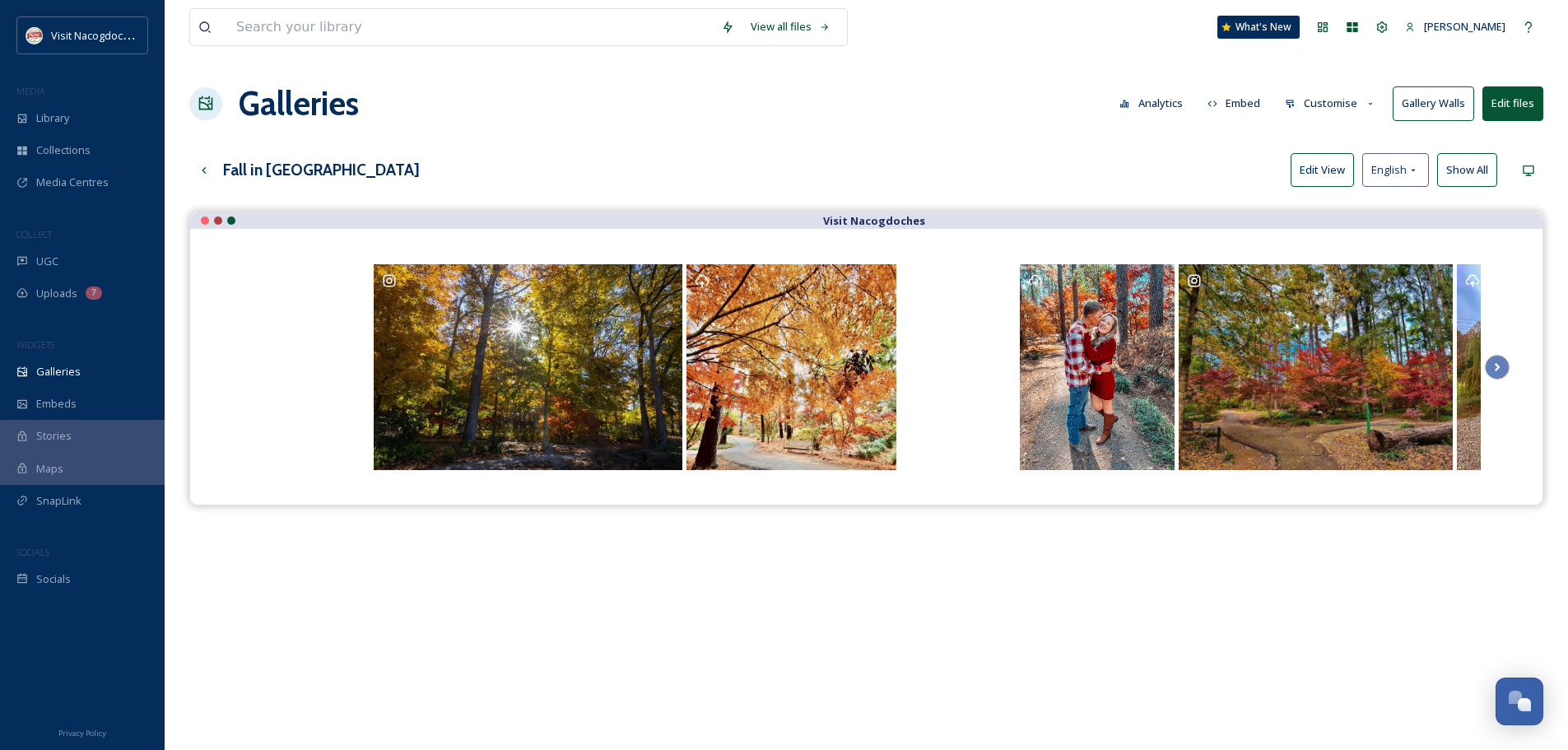
click at [1335, 104] on button "Customise" at bounding box center [1331, 104] width 108 height 32
click at [1338, 135] on div "Layout" at bounding box center [1335, 142] width 115 height 32
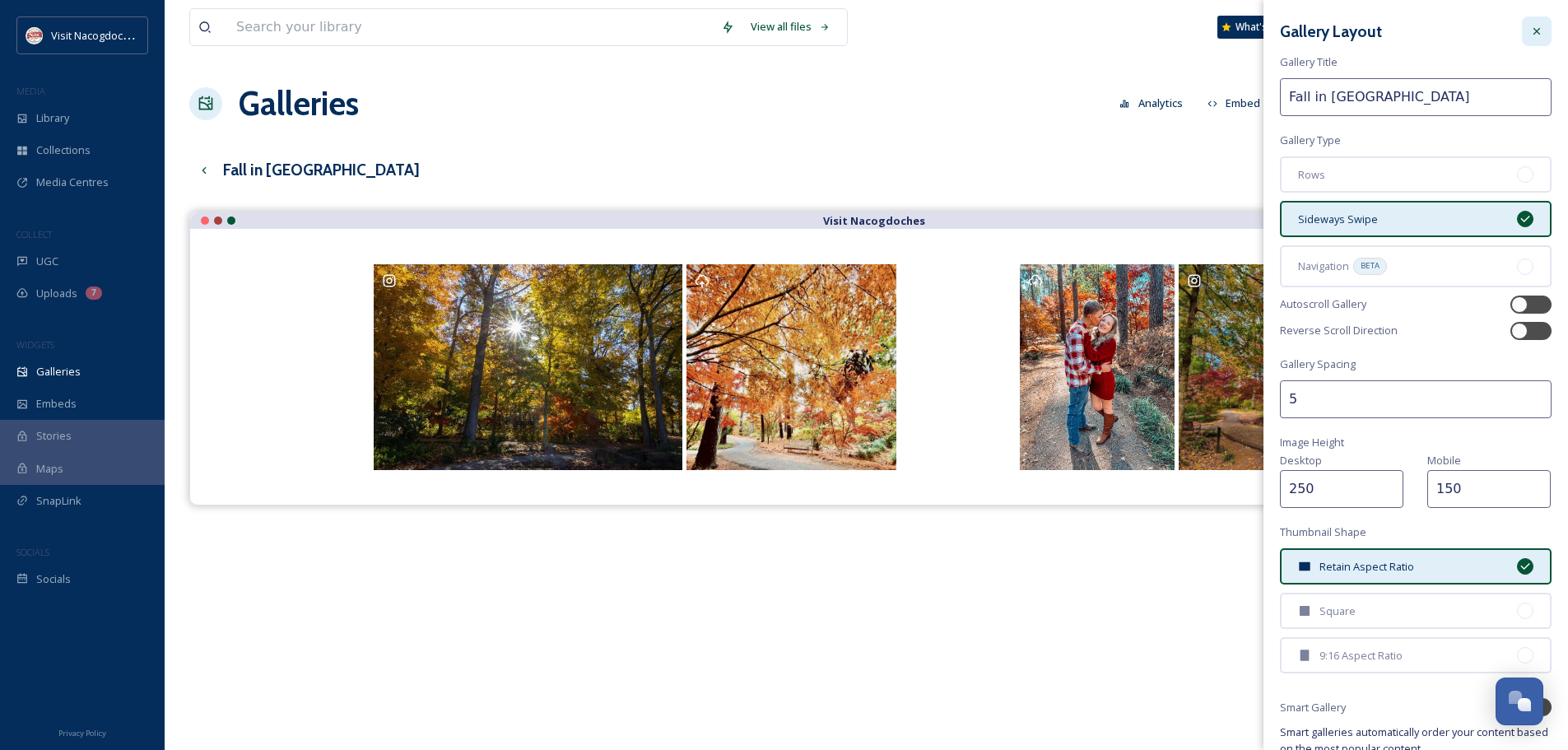
click at [1530, 26] on icon at bounding box center [1536, 31] width 13 height 13
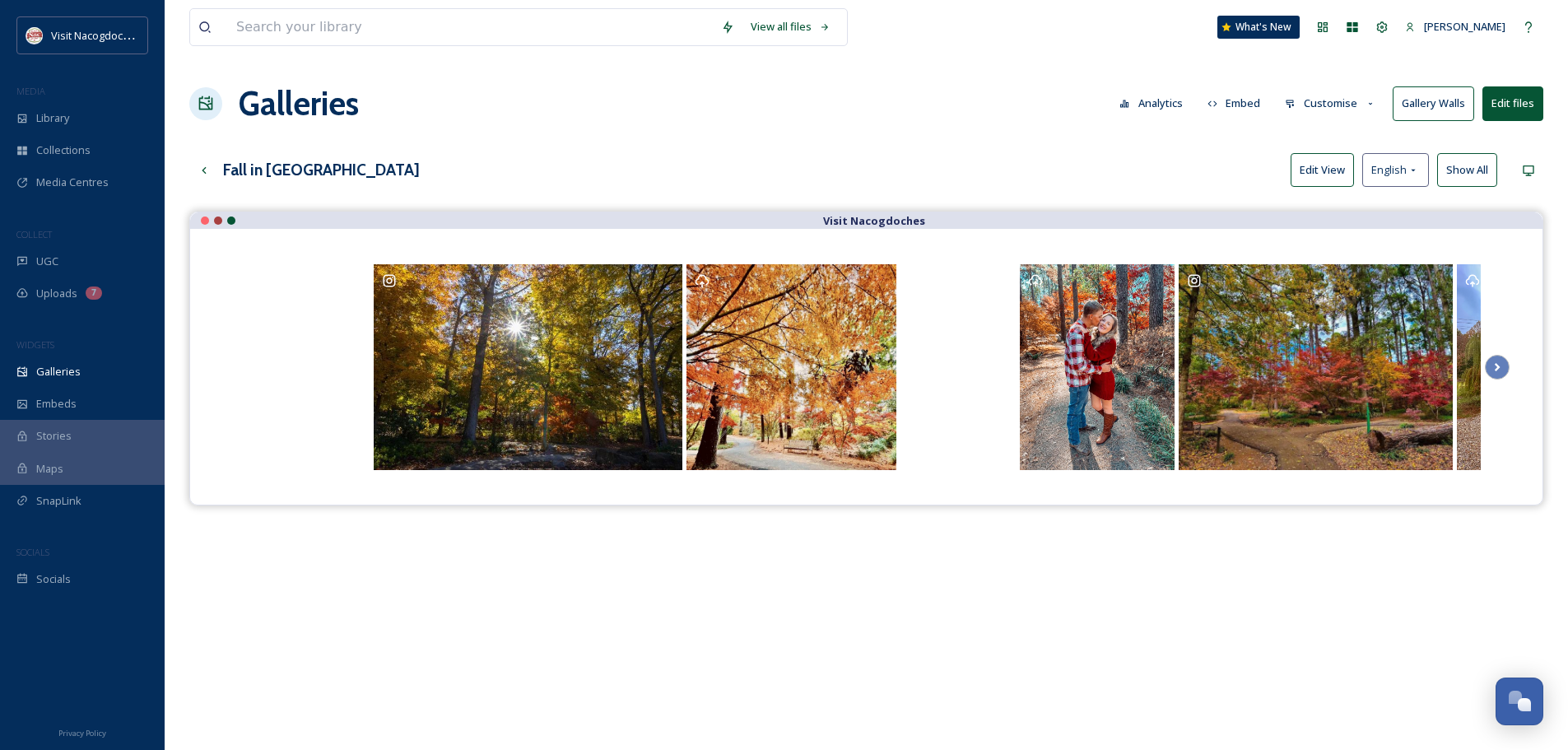
click at [1372, 107] on icon at bounding box center [1371, 104] width 11 height 11
click at [1321, 213] on span "Buttons" at bounding box center [1305, 205] width 39 height 16
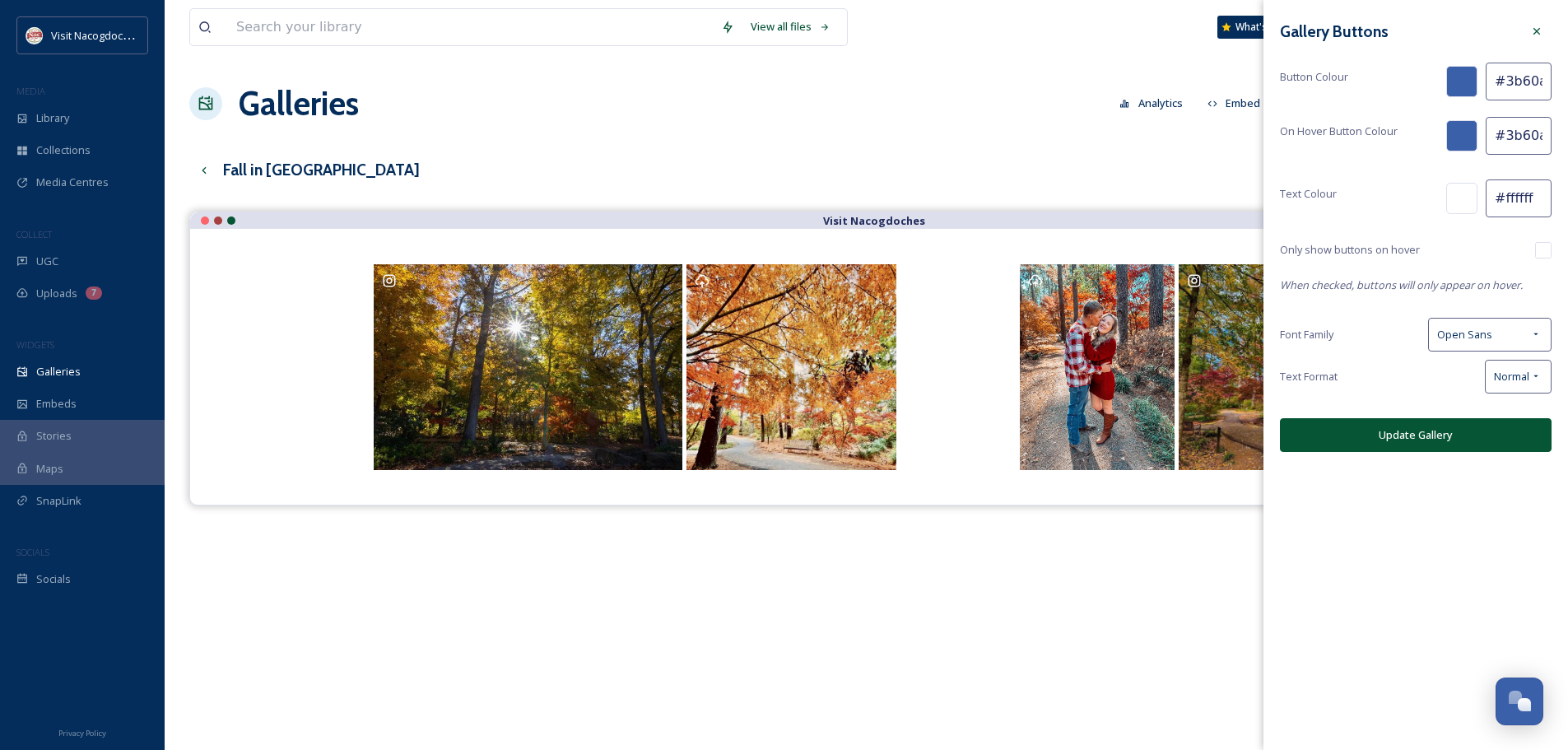
click at [1538, 251] on input "checkbox" at bounding box center [1543, 250] width 17 height 17
checkbox input "true"
click at [1451, 439] on button "Update Gallery" at bounding box center [1415, 435] width 271 height 34
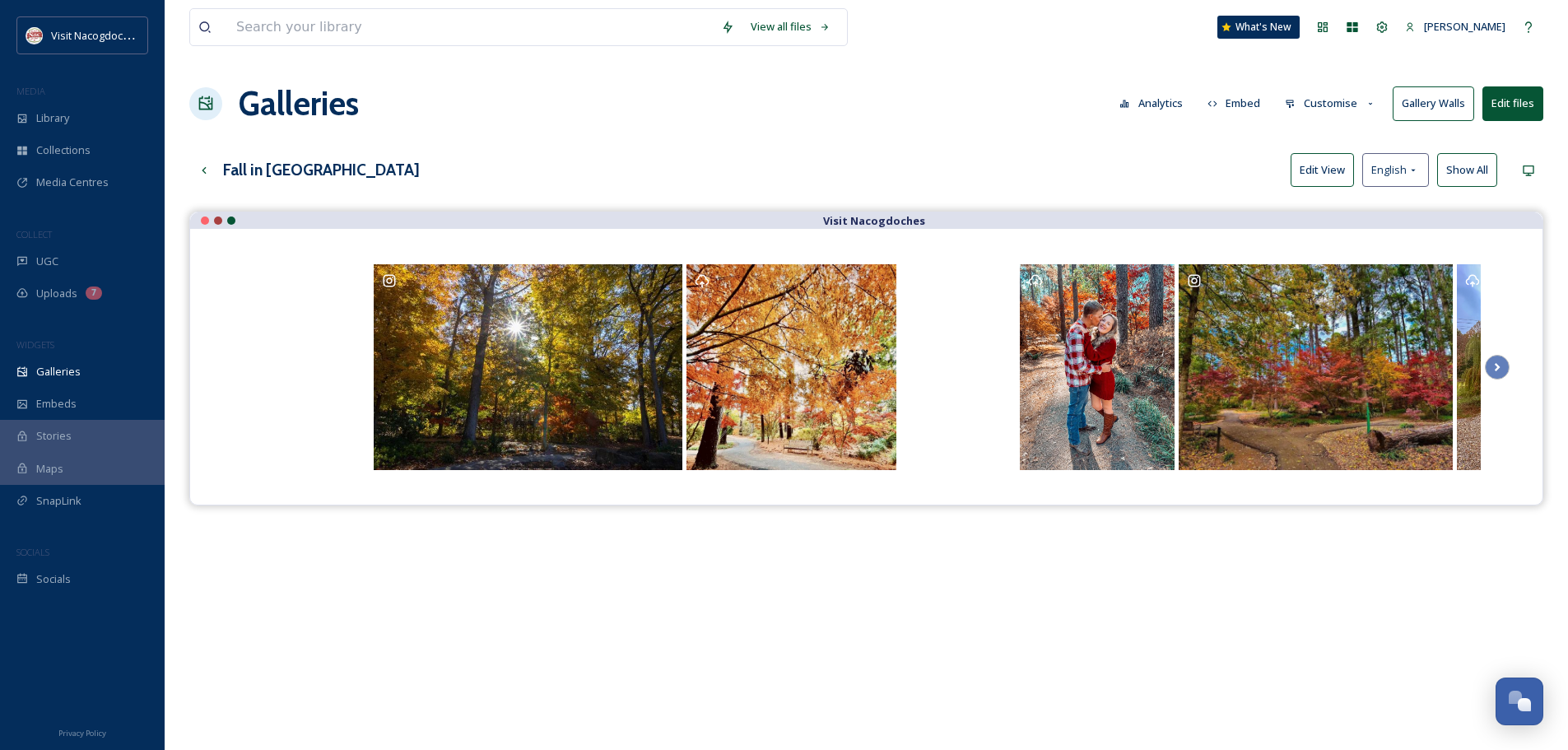
click at [1344, 87] on div "Galleries Analytics Embed Customise Gallery Walls Edit files" at bounding box center [866, 104] width 1354 height 50
click at [1367, 117] on button "Customise" at bounding box center [1331, 104] width 108 height 32
click at [1315, 207] on span "Buttons" at bounding box center [1305, 205] width 39 height 16
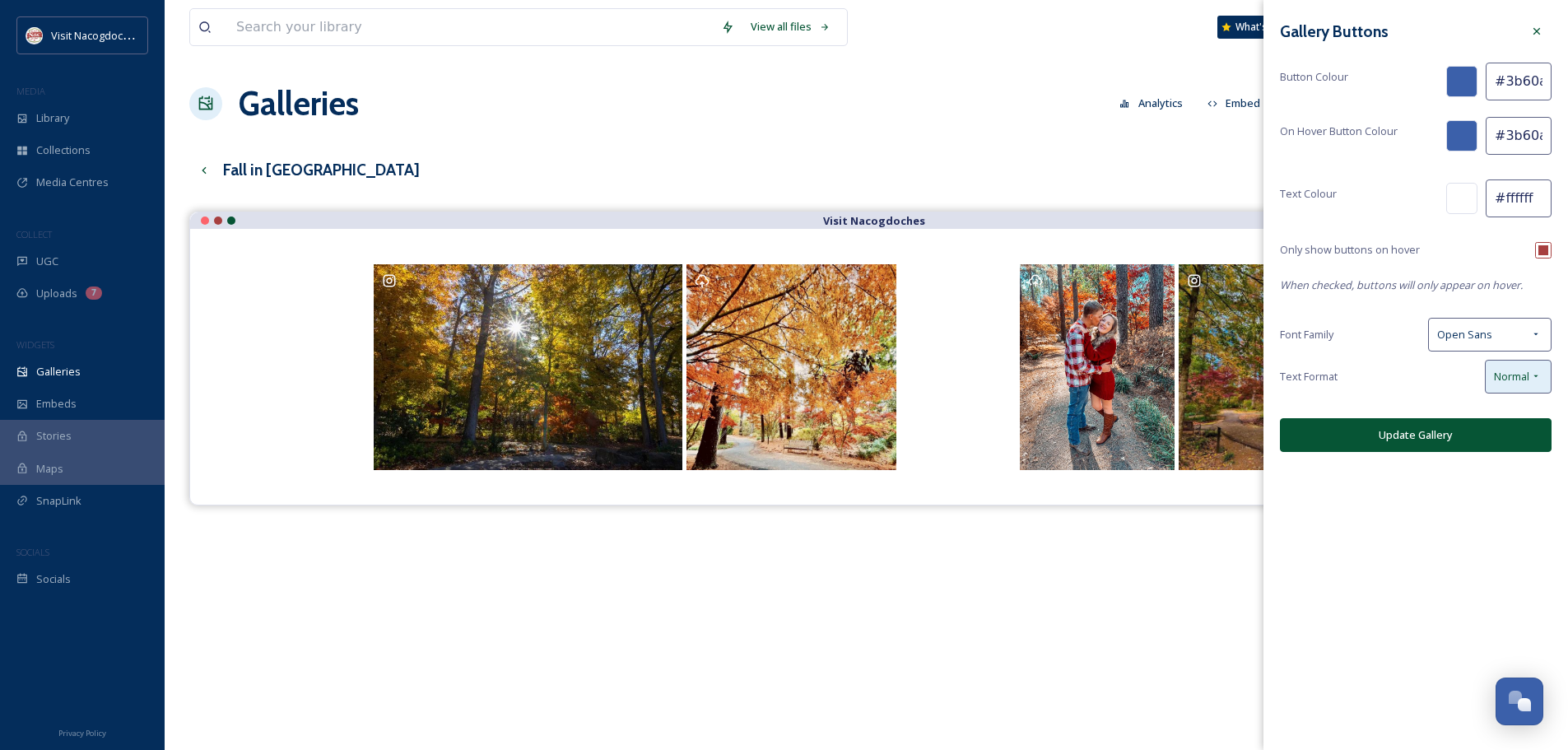
click at [1486, 380] on div "Normal" at bounding box center [1518, 377] width 67 height 34
click at [1401, 383] on div "Text Format Normal Normal all lowercase ALL UPPERCASE" at bounding box center [1415, 377] width 271 height 34
click at [1548, 251] on input "checkbox" at bounding box center [1543, 250] width 17 height 17
checkbox input "false"
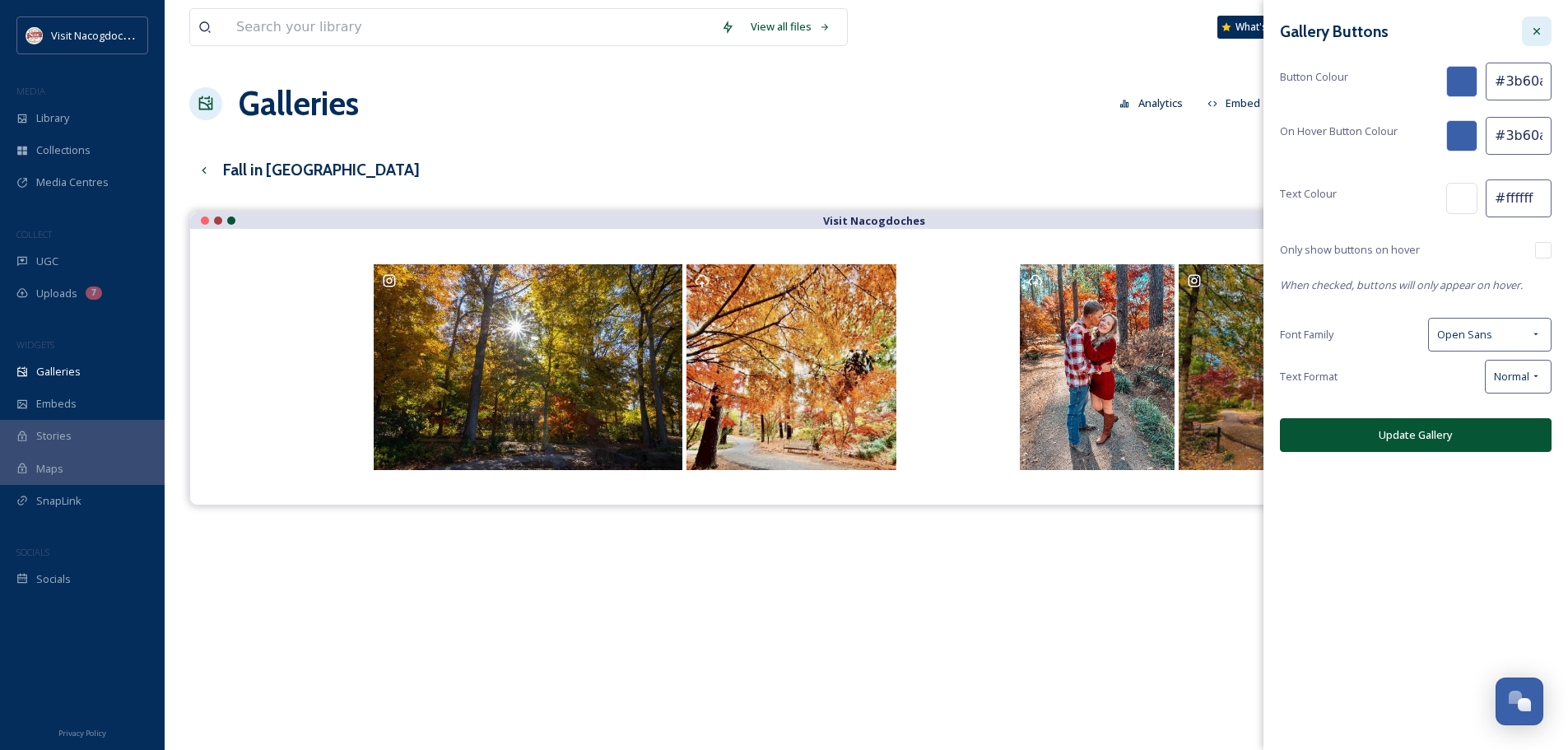
click at [1544, 26] on div at bounding box center [1537, 32] width 30 height 30
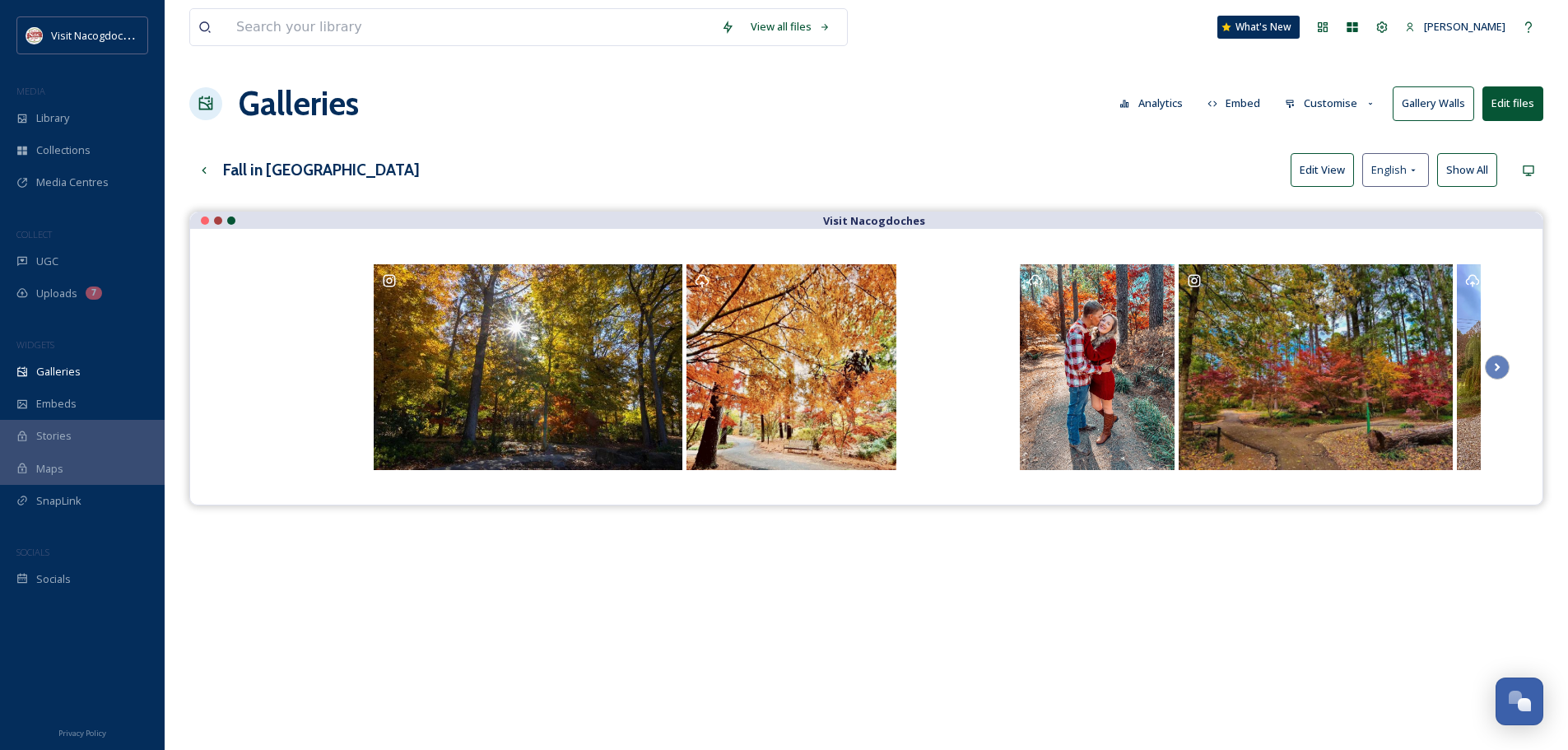
click at [1334, 174] on button "Edit View" at bounding box center [1323, 171] width 64 height 34
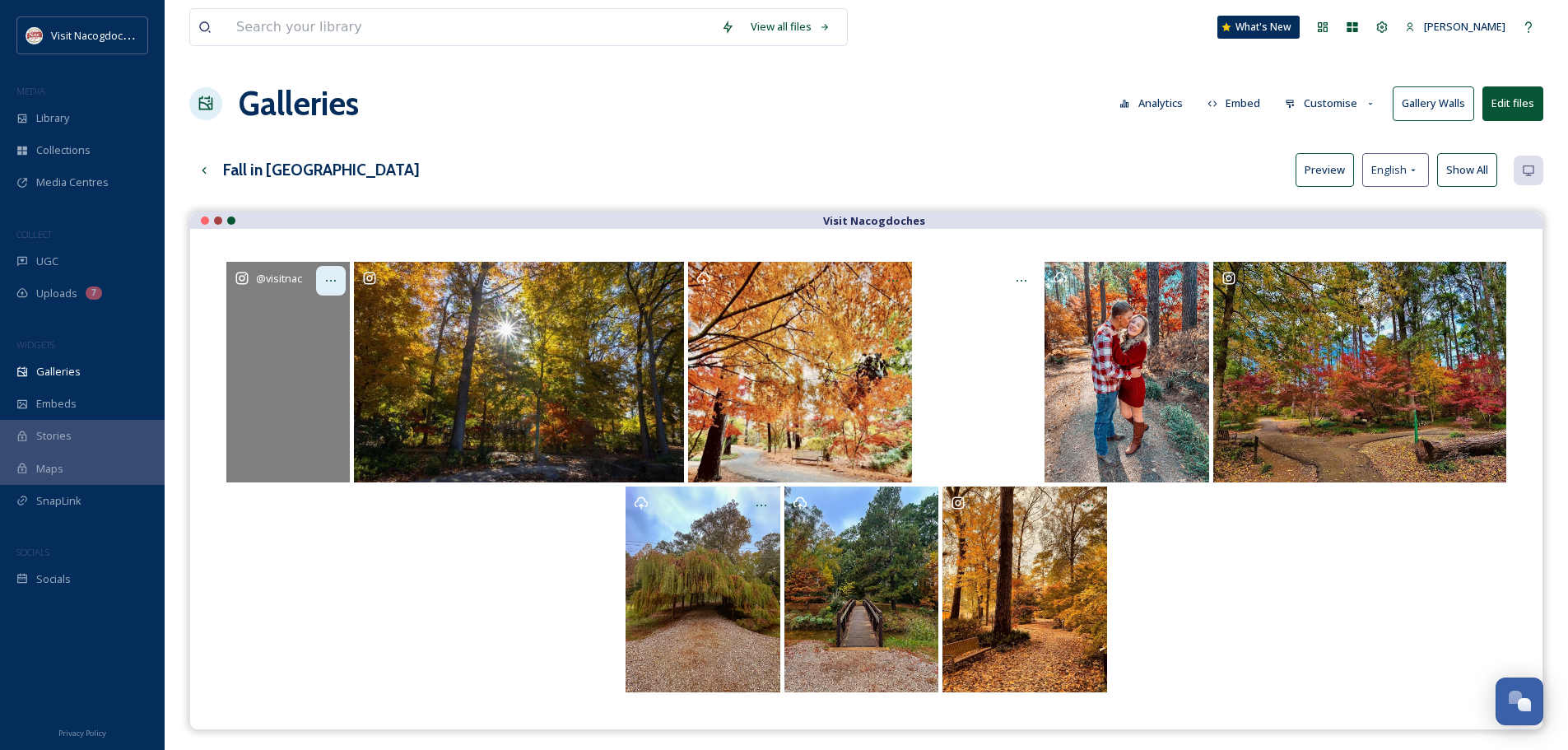
click at [328, 273] on div at bounding box center [331, 281] width 30 height 30
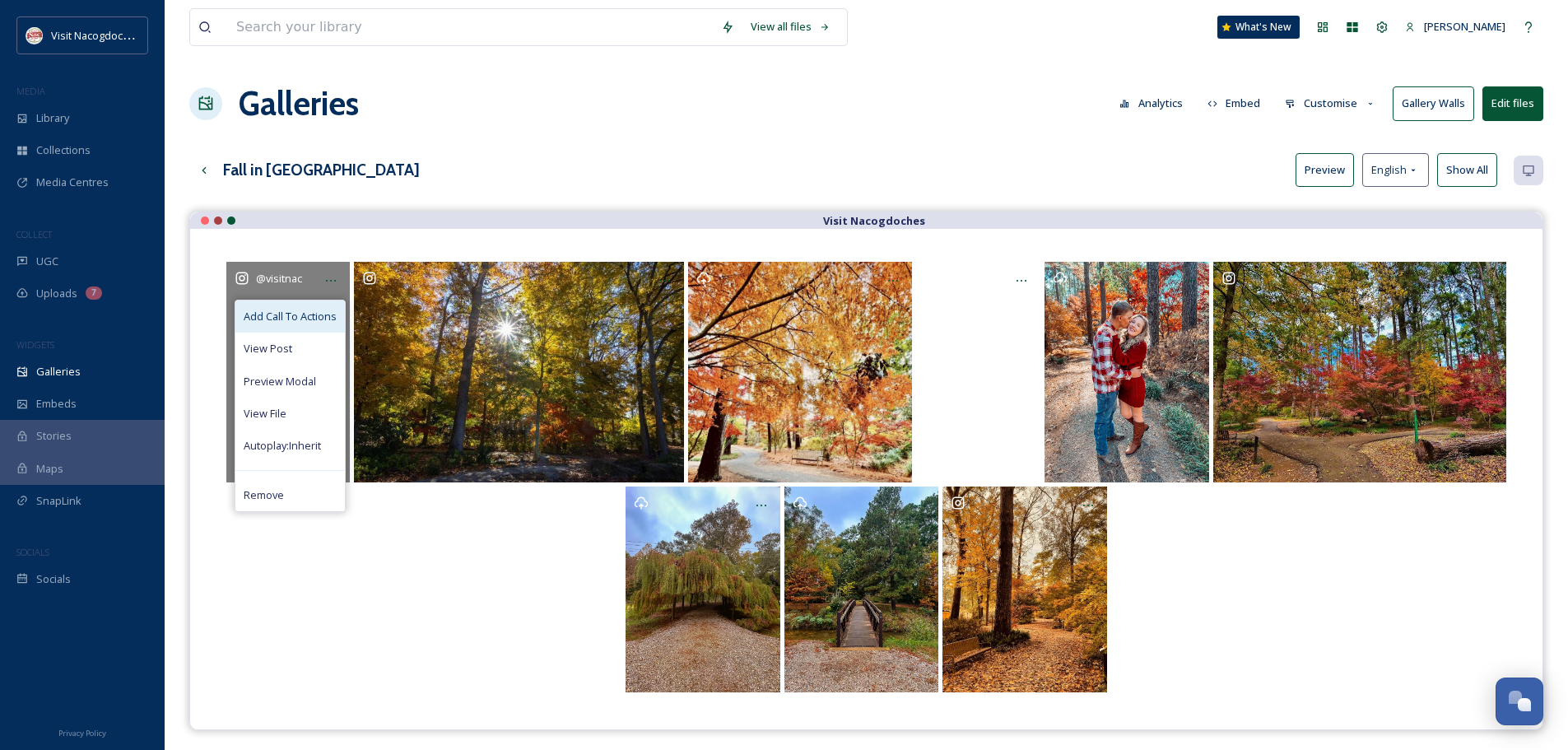
click at [310, 321] on span "Add Call To Actions" at bounding box center [289, 317] width 93 height 16
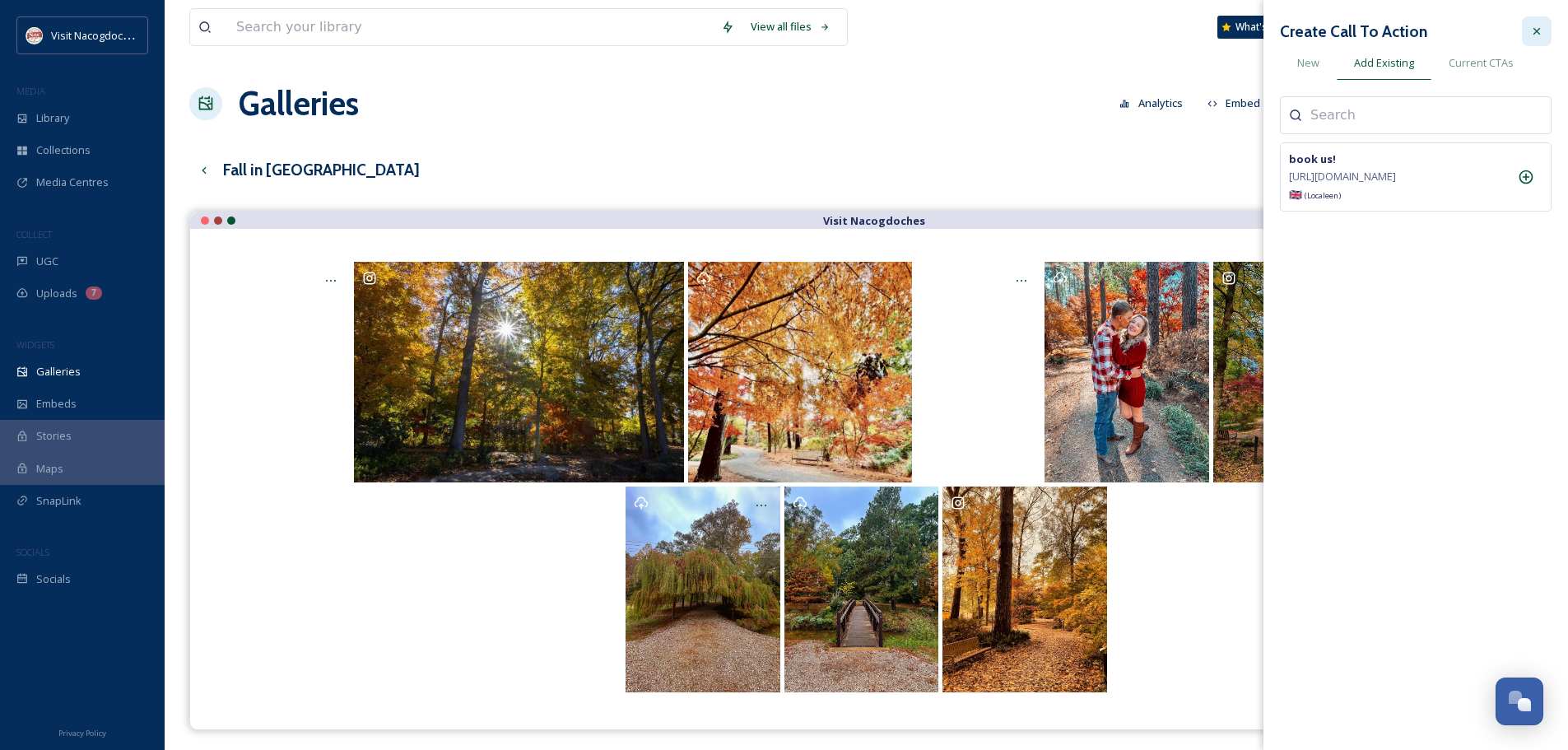
click at [1538, 28] on icon at bounding box center [1536, 31] width 13 height 13
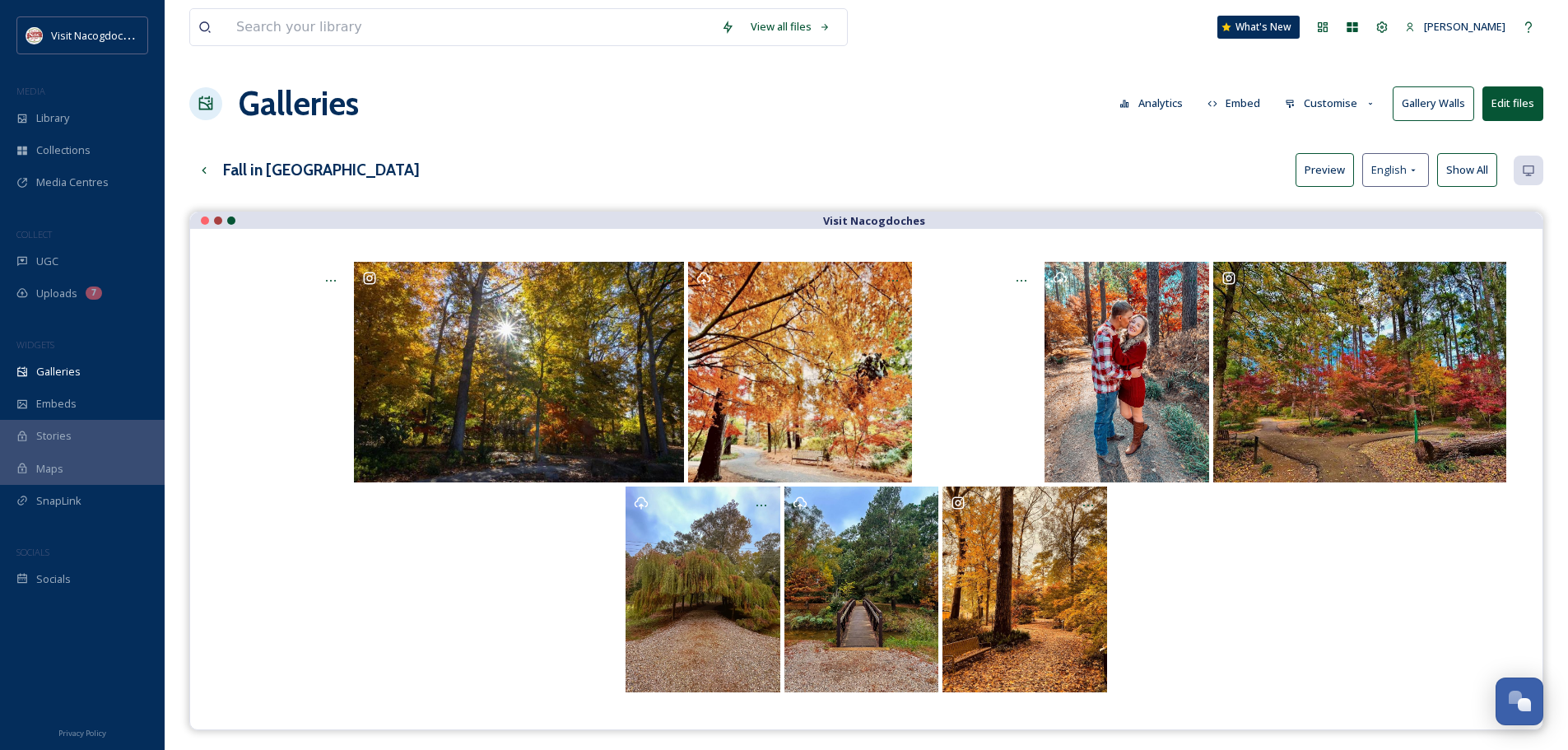
click at [968, 127] on div "Galleries Analytics Embed Customise Gallery Walls Edit files" at bounding box center [866, 104] width 1354 height 50
click at [98, 111] on div "Library" at bounding box center [82, 118] width 164 height 32
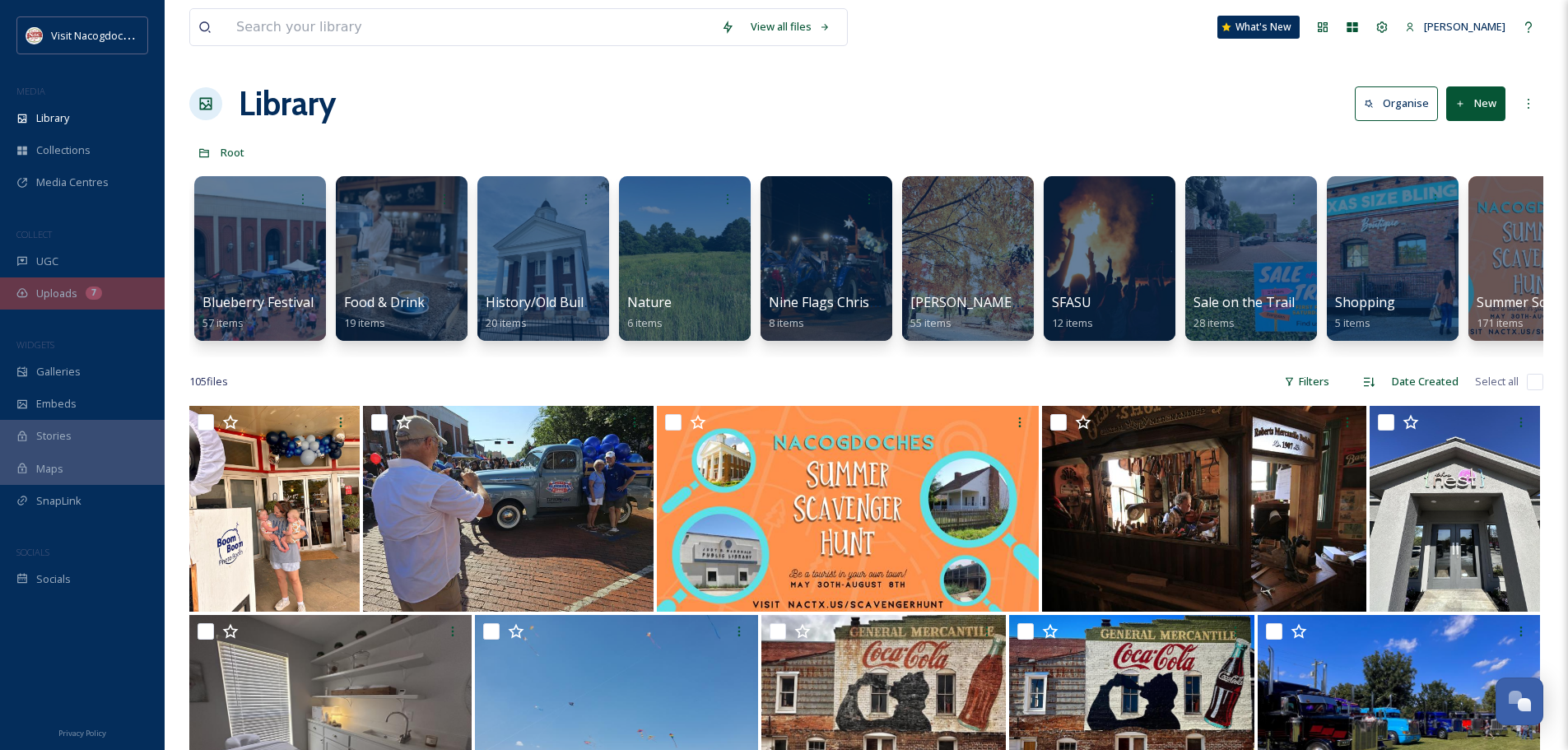
click at [92, 297] on div "7" at bounding box center [94, 292] width 17 height 13
